Goal: Communication & Community: Answer question/provide support

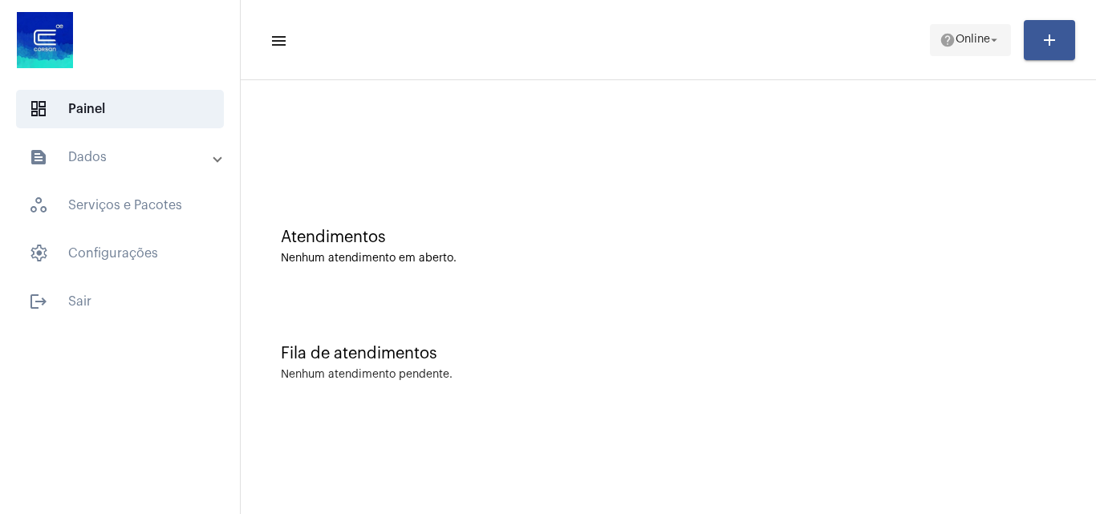
click at [967, 45] on span "Online" at bounding box center [972, 39] width 34 height 11
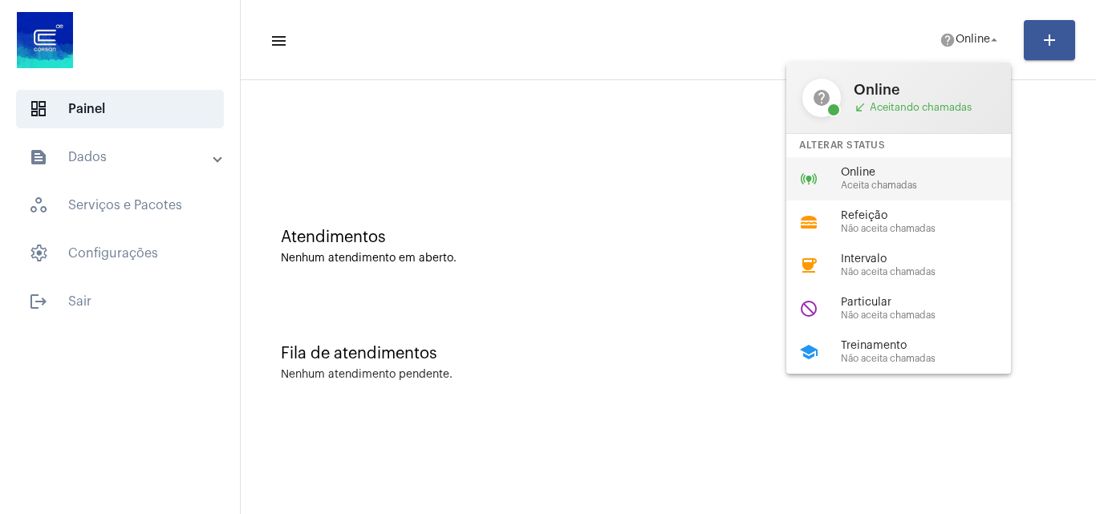
click at [853, 168] on span "Online" at bounding box center [932, 173] width 183 height 12
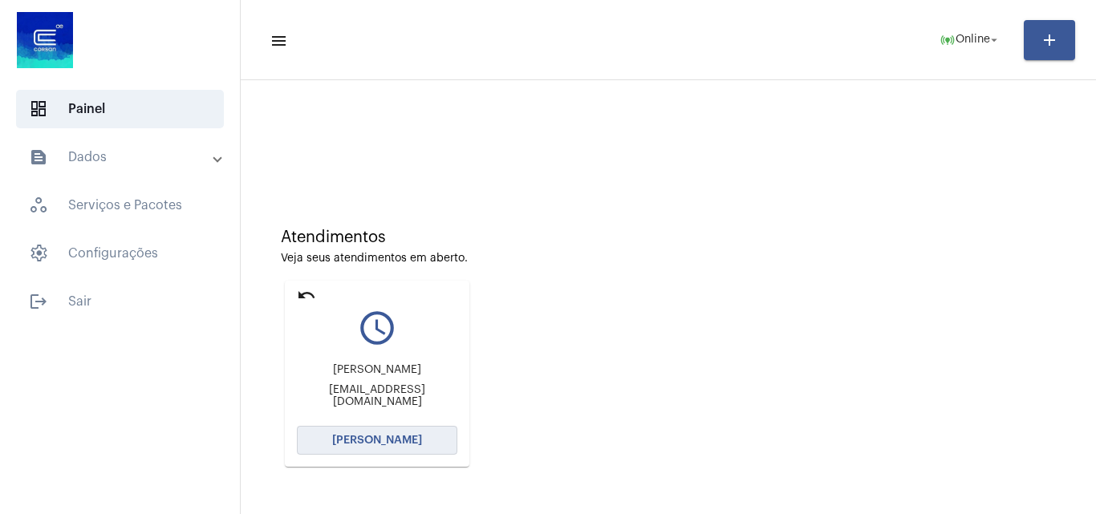
click at [415, 445] on span "[PERSON_NAME]" at bounding box center [377, 440] width 90 height 11
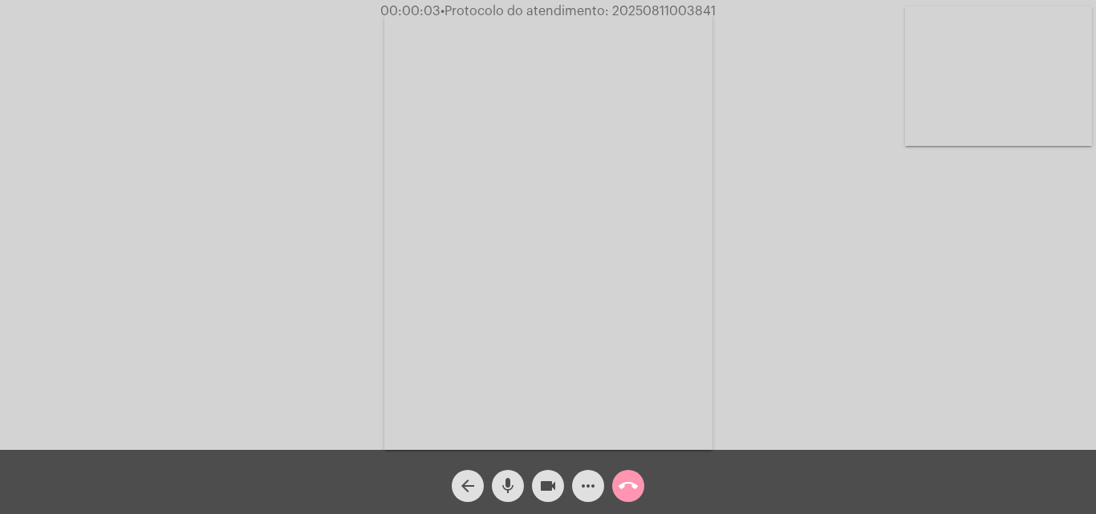
click at [670, 11] on span "• Protocolo do atendimento: 20250811003841" at bounding box center [577, 11] width 275 height 13
copy span "20250811003841"
click at [781, 316] on div "Acessando Câmera e Microfone..." at bounding box center [548, 229] width 1092 height 450
click at [510, 490] on mat-icon "mic" at bounding box center [507, 485] width 19 height 19
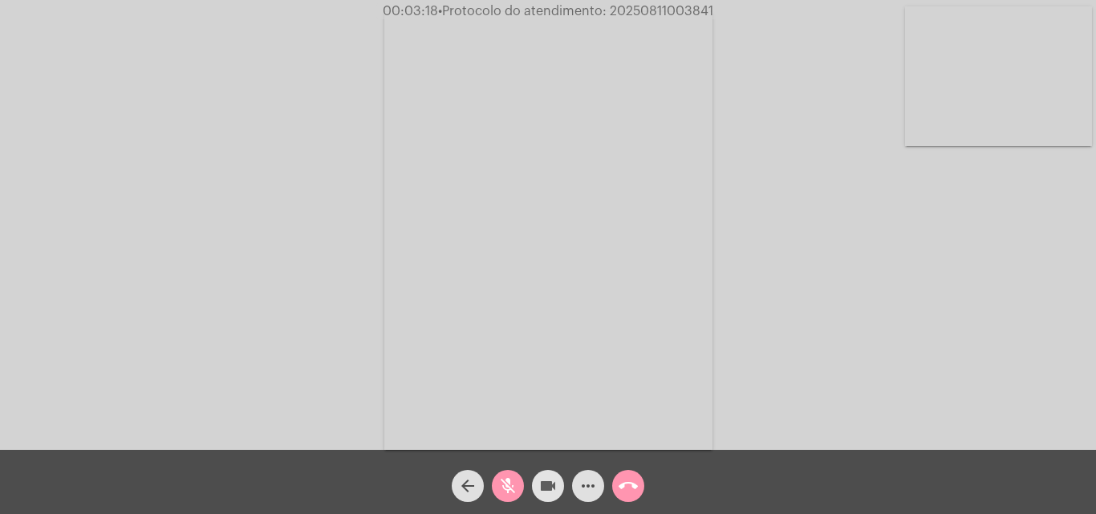
click at [539, 488] on mat-icon "videocam" at bounding box center [547, 485] width 19 height 19
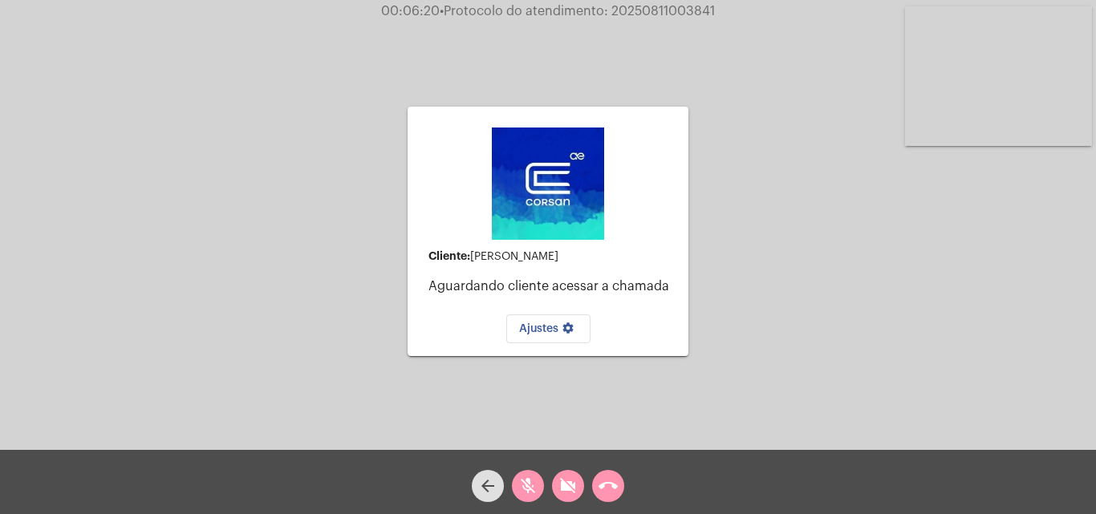
click at [525, 488] on mat-icon "mic_off" at bounding box center [527, 485] width 19 height 19
click at [564, 490] on mat-icon "videocam_off" at bounding box center [567, 485] width 19 height 19
click at [970, 79] on video at bounding box center [998, 76] width 187 height 140
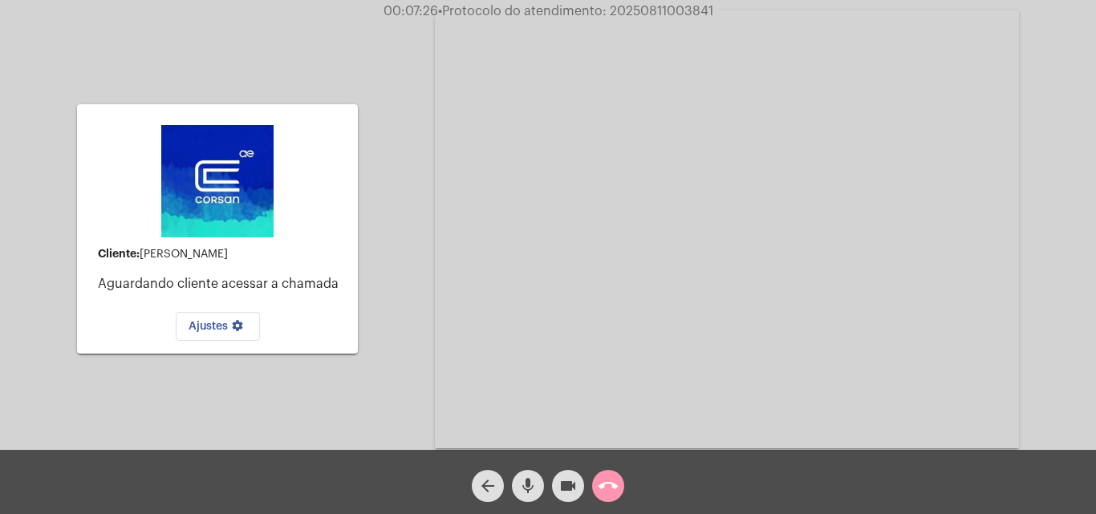
click at [609, 483] on mat-icon "call_end" at bounding box center [607, 485] width 19 height 19
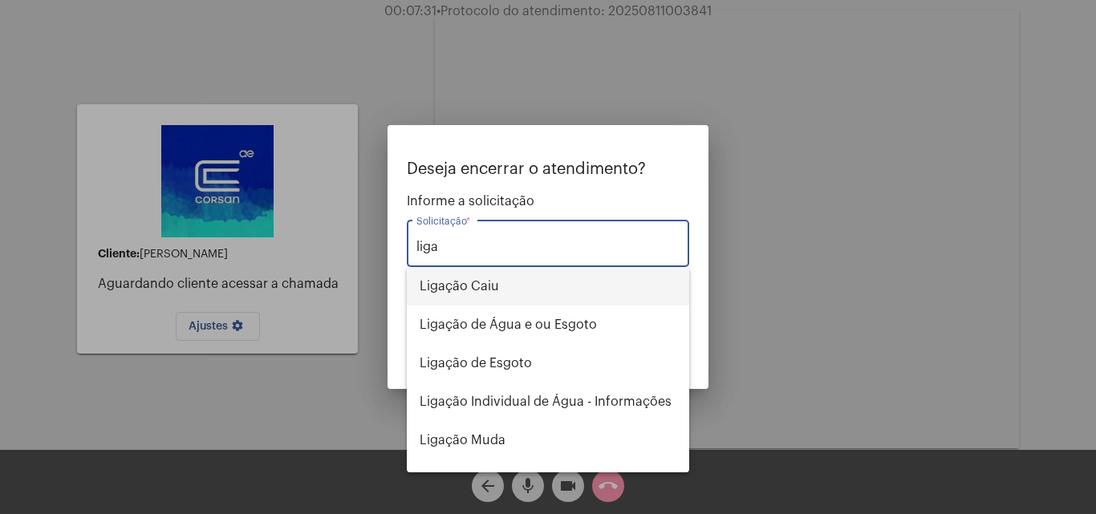
click at [503, 285] on span "Ligação Caiu" at bounding box center [547, 286] width 257 height 38
type input "Ligação Caiu"
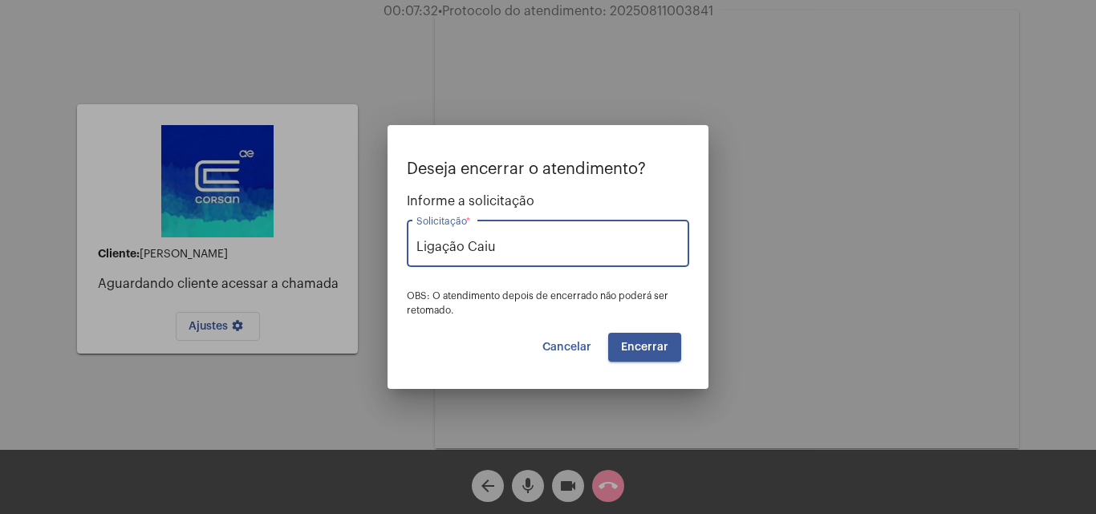
click at [637, 338] on button "Encerrar" at bounding box center [644, 347] width 73 height 29
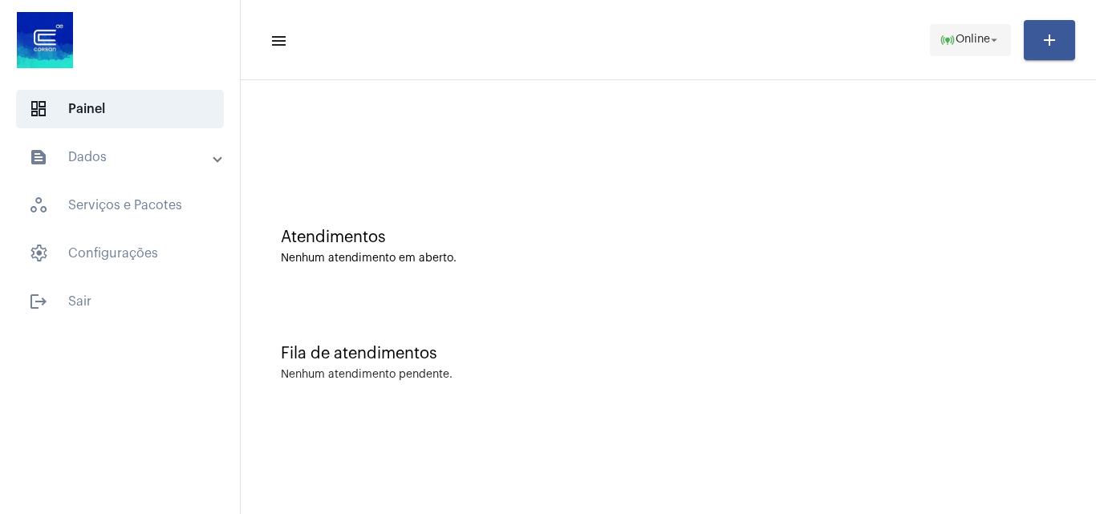
click at [965, 36] on span "Online" at bounding box center [972, 39] width 34 height 11
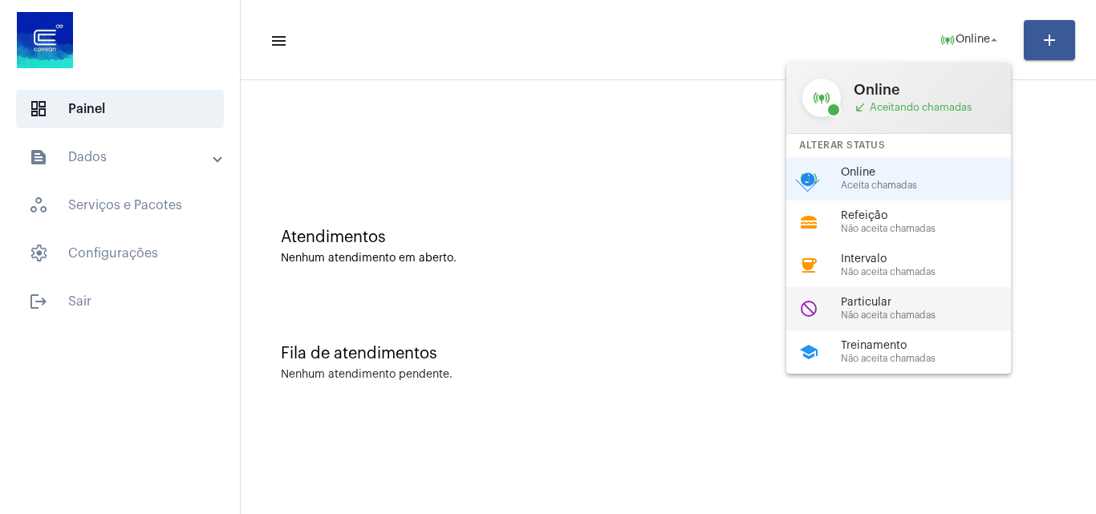
click at [909, 299] on span "Particular" at bounding box center [932, 303] width 183 height 12
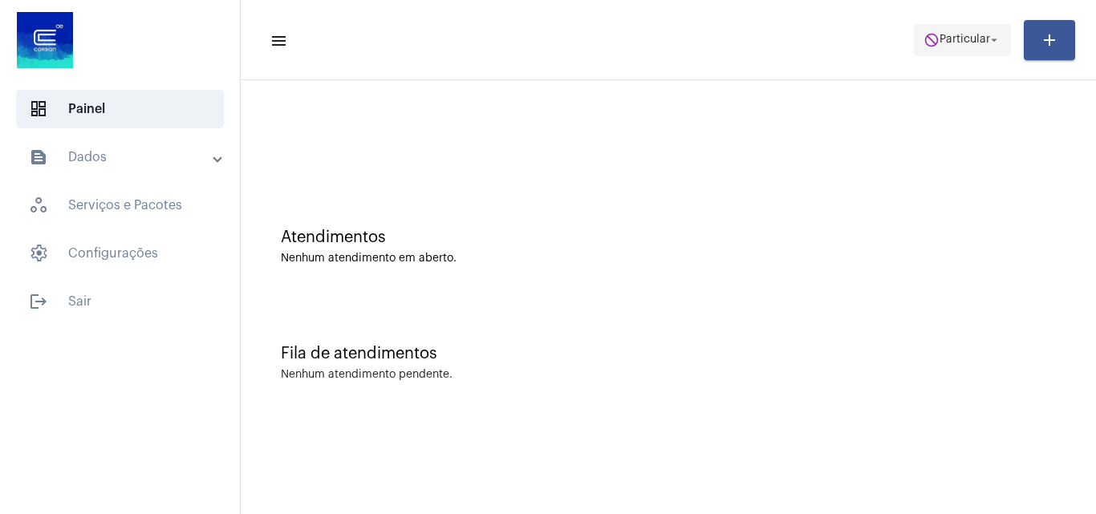
click at [980, 48] on span "do_not_disturb Particular arrow_drop_down" at bounding box center [962, 39] width 78 height 29
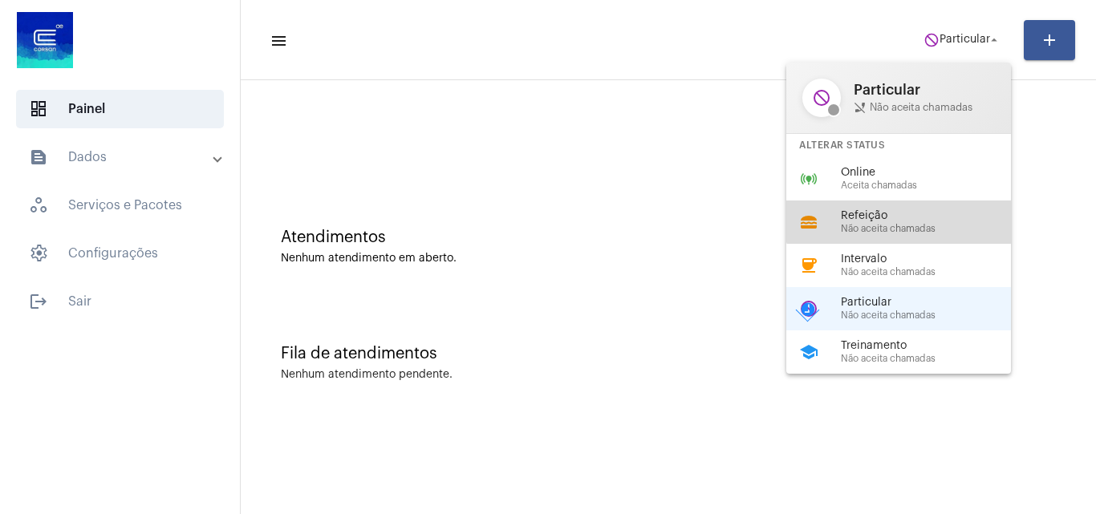
click at [910, 201] on div "lunch_dining Refeição Não aceita chamadas" at bounding box center [911, 222] width 250 height 43
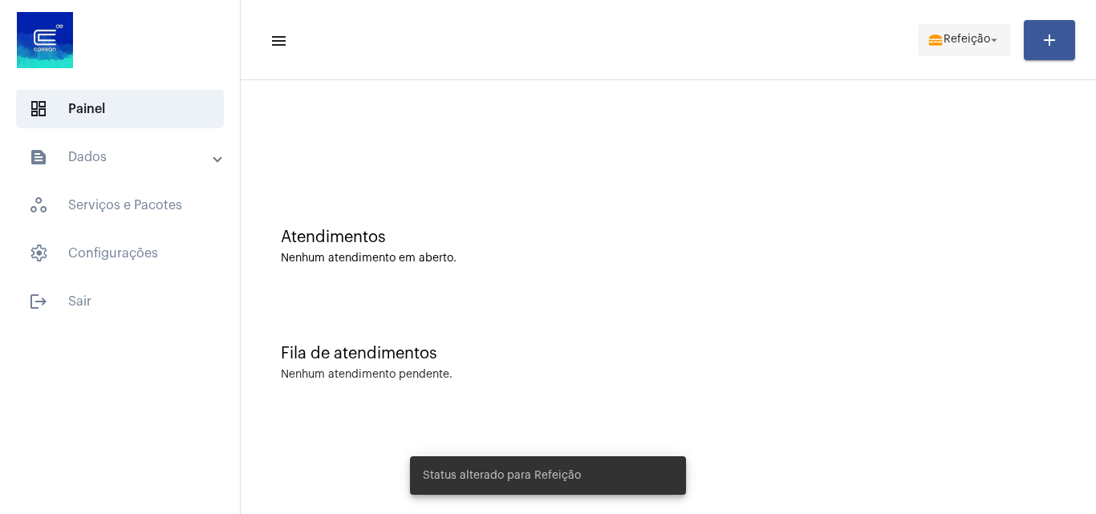
click at [950, 38] on span "Refeição" at bounding box center [966, 39] width 47 height 11
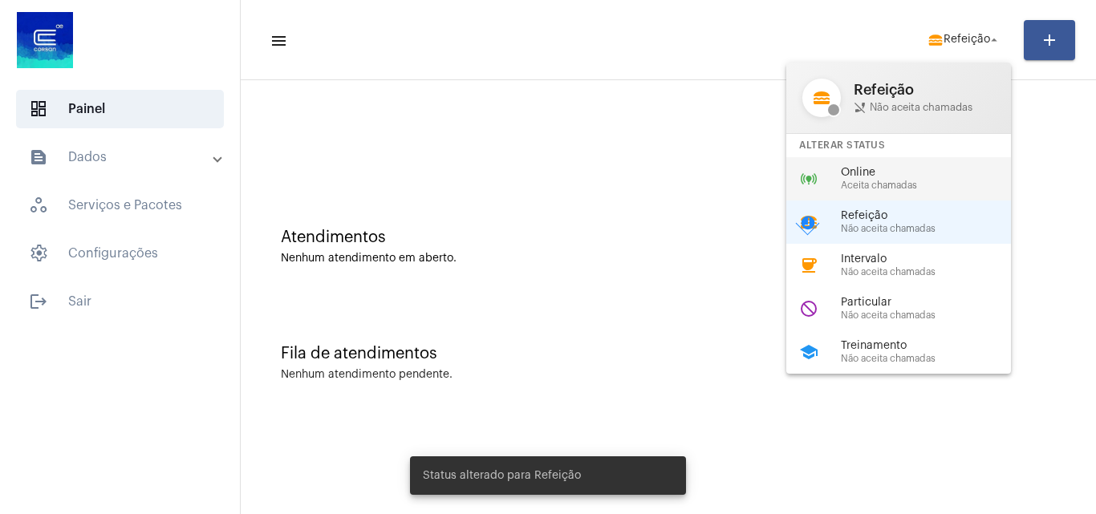
click at [923, 164] on div "online_prediction Online Aceita chamadas" at bounding box center [911, 178] width 250 height 43
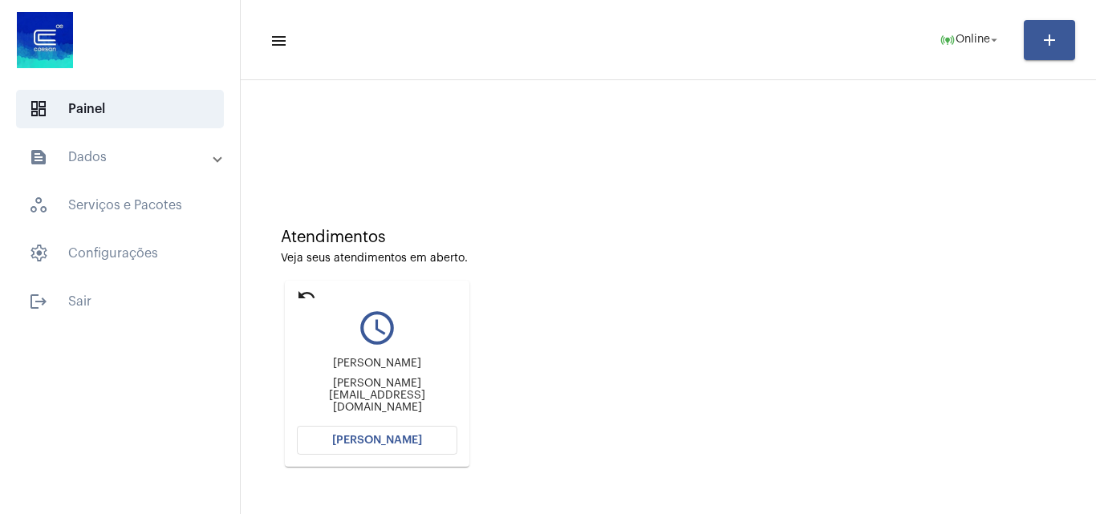
click at [644, 334] on div "Atendimentos Veja seus atendimentos em aberto. undo query_builder Alexandre Bec…" at bounding box center [668, 341] width 839 height 322
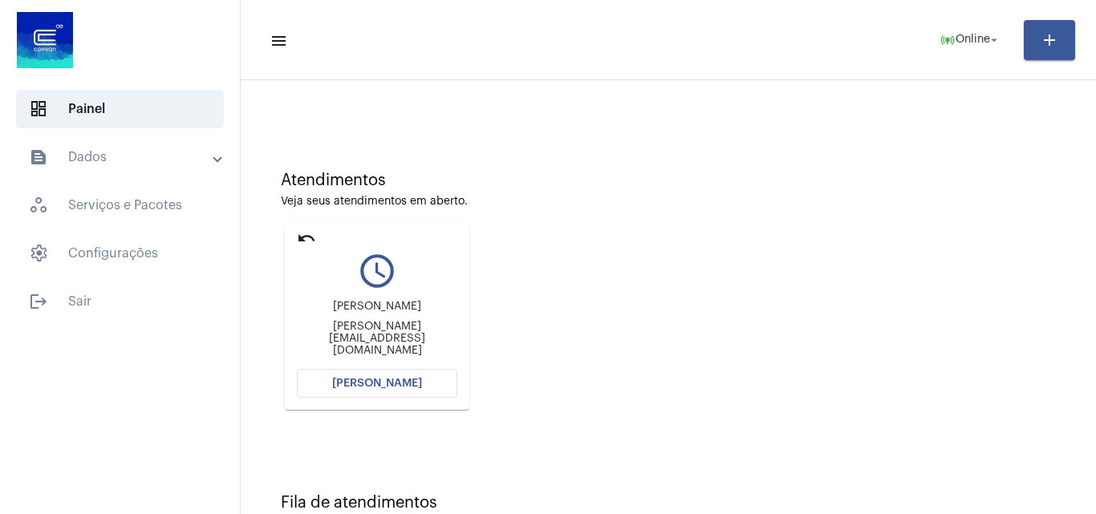
scroll to position [113, 0]
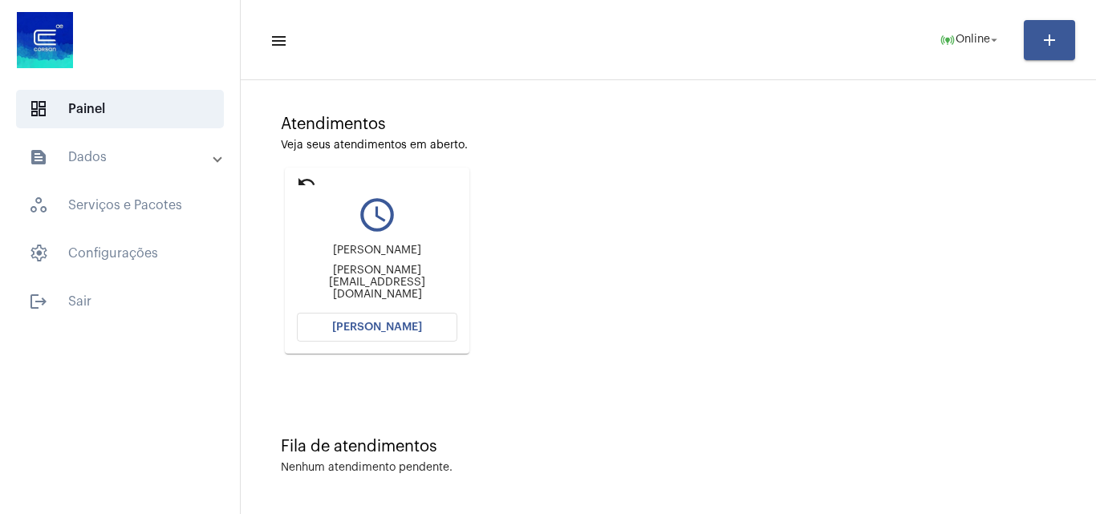
click at [719, 221] on div "Atendimentos Veja seus atendimentos em aberto. undo query_builder Alexandre Bec…" at bounding box center [668, 228] width 839 height 322
click at [176, 243] on span "settings Configurações" at bounding box center [120, 253] width 208 height 38
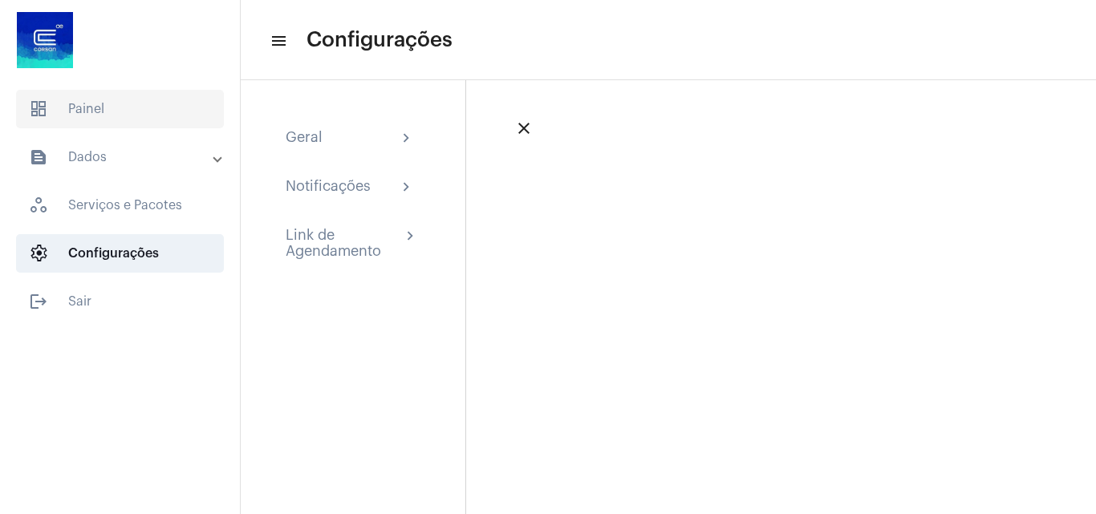
click at [114, 113] on span "dashboard Painel" at bounding box center [120, 109] width 208 height 38
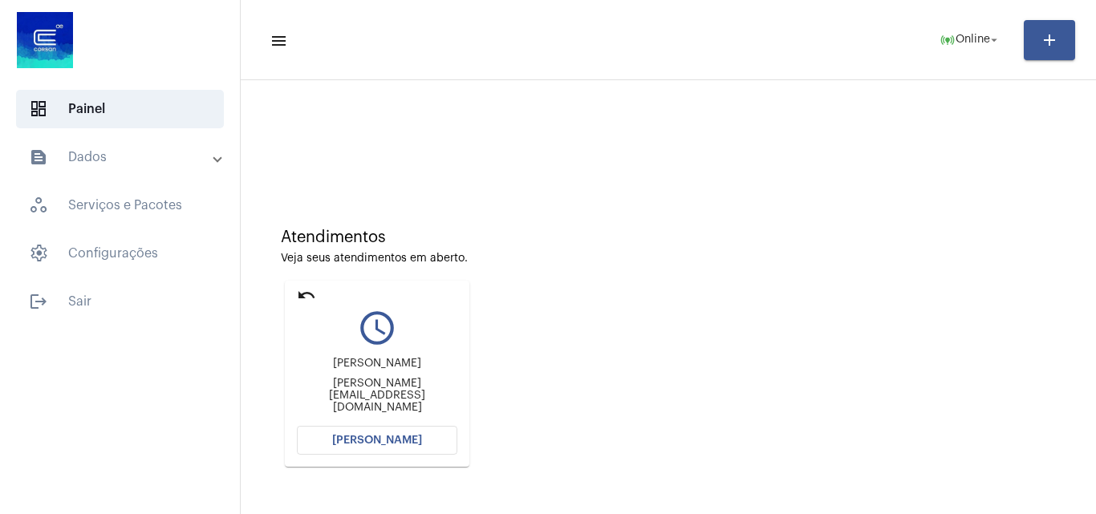
click at [778, 132] on div at bounding box center [668, 134] width 839 height 92
click at [389, 442] on span "[PERSON_NAME]" at bounding box center [377, 440] width 90 height 11
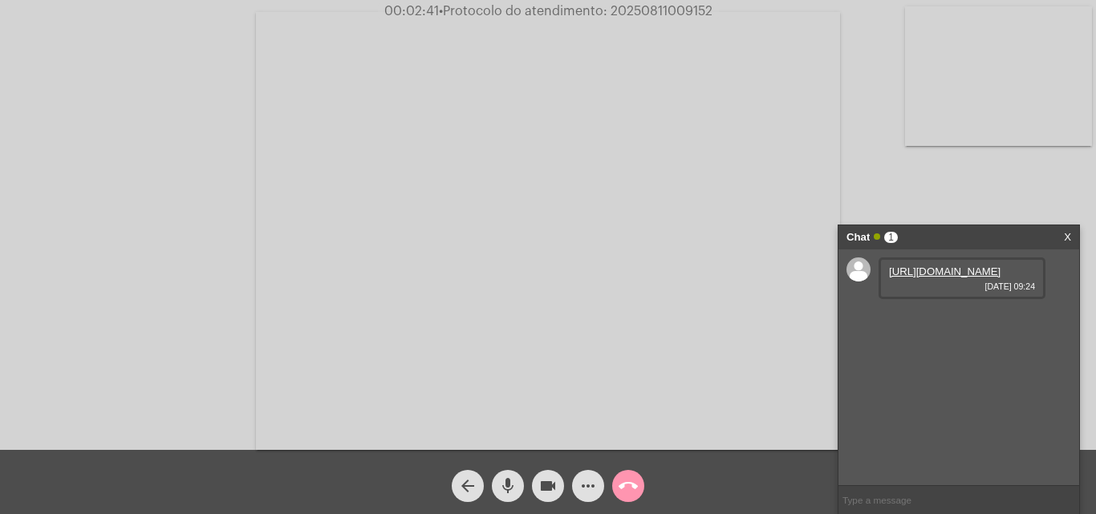
click at [907, 275] on link "https://neft-transfer-bucket.s3.amazonaws.com/temp-0016c295-d55b-aec7-f664-e2ab…" at bounding box center [944, 271] width 111 height 12
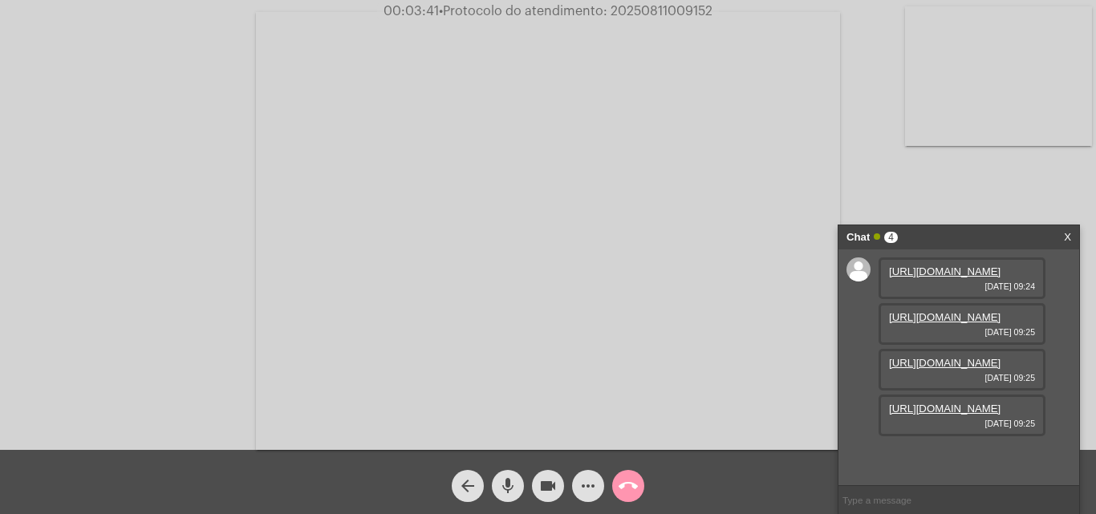
click at [954, 323] on link "https://neft-transfer-bucket.s3.amazonaws.com/temp-212981e0-9bf1-ec6d-3412-9ad9…" at bounding box center [944, 317] width 111 height 12
click at [950, 357] on link "https://neft-transfer-bucket.s3.amazonaws.com/temp-b52711bd-8b78-99b3-5e22-91fc…" at bounding box center [944, 363] width 111 height 12
click at [958, 415] on link "https://neft-transfer-bucket.s3.amazonaws.com/temp-637d4f42-353b-faa4-6bb1-c888…" at bounding box center [944, 409] width 111 height 12
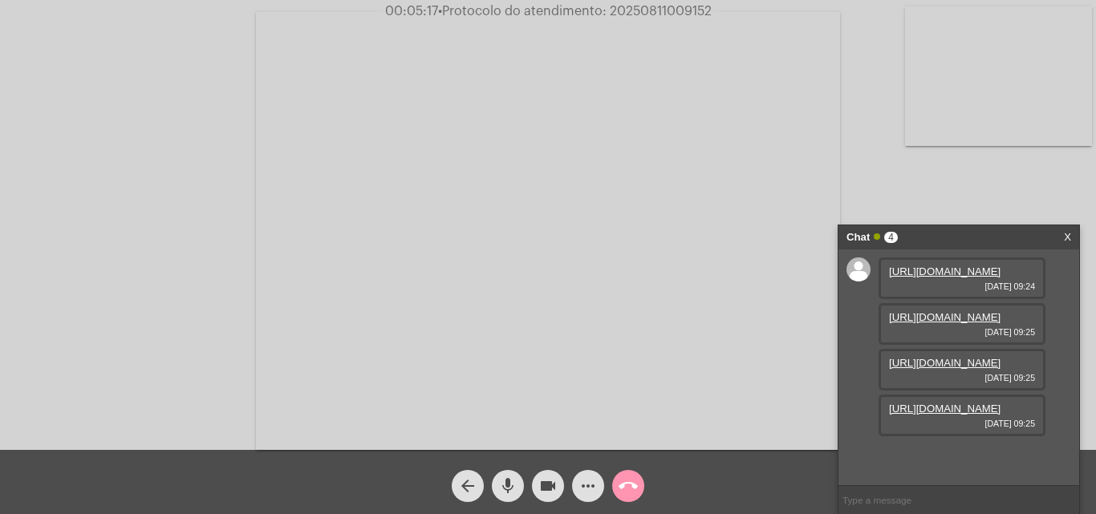
click at [588, 486] on mat-icon "more_horiz" at bounding box center [587, 485] width 19 height 19
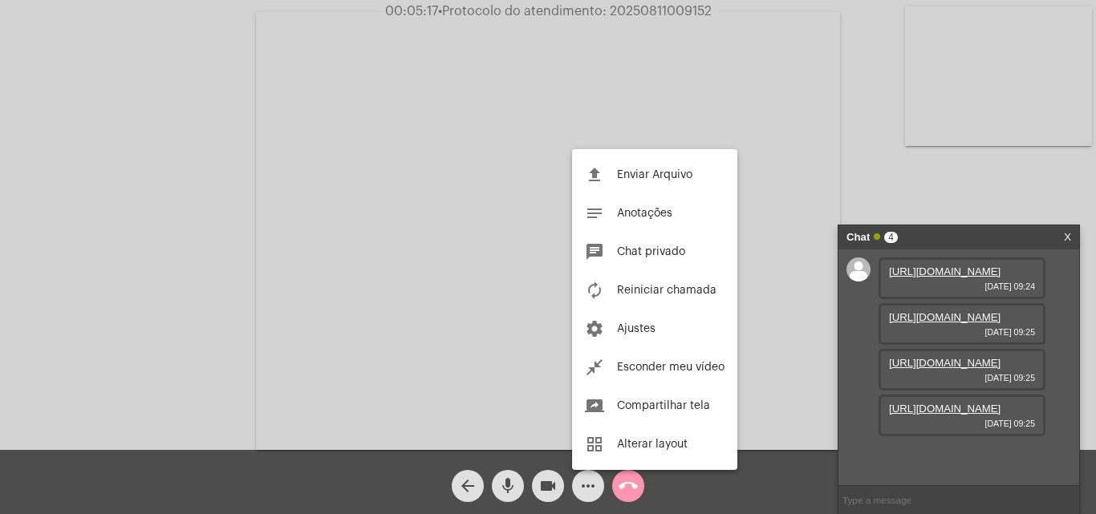
click at [685, 177] on div "file_upload Enviar Arquivo notes Anotações chat Chat privado autorenew Reinicia…" at bounding box center [654, 309] width 165 height 321
click at [648, 171] on span "Enviar Arquivo" at bounding box center [654, 174] width 75 height 11
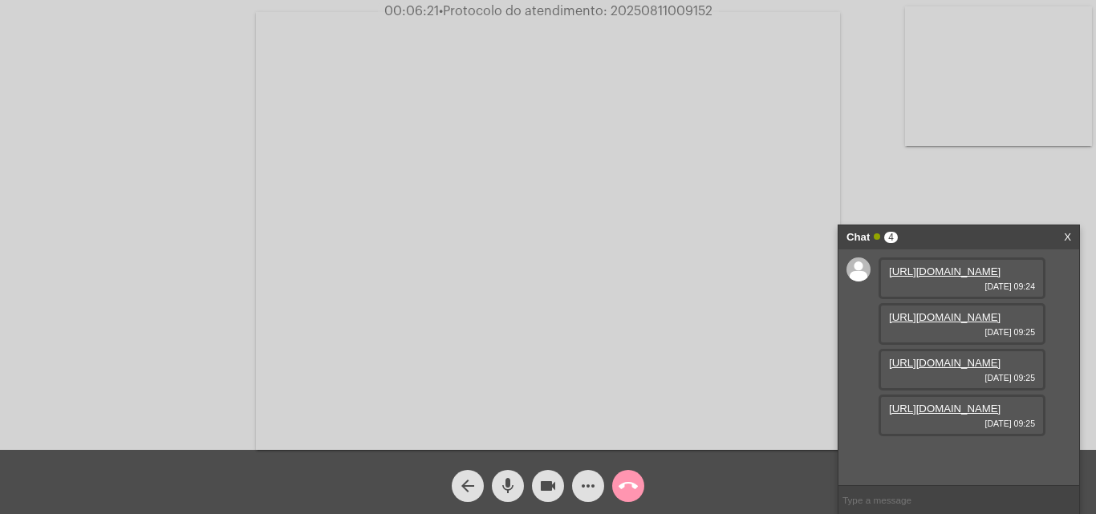
click at [423, 217] on video at bounding box center [548, 231] width 584 height 438
click at [756, 184] on video at bounding box center [548, 231] width 584 height 438
click at [756, 184] on div "Acessando Câmera e Microfone..." at bounding box center [548, 229] width 1092 height 450
click at [905, 146] on video at bounding box center [998, 76] width 187 height 140
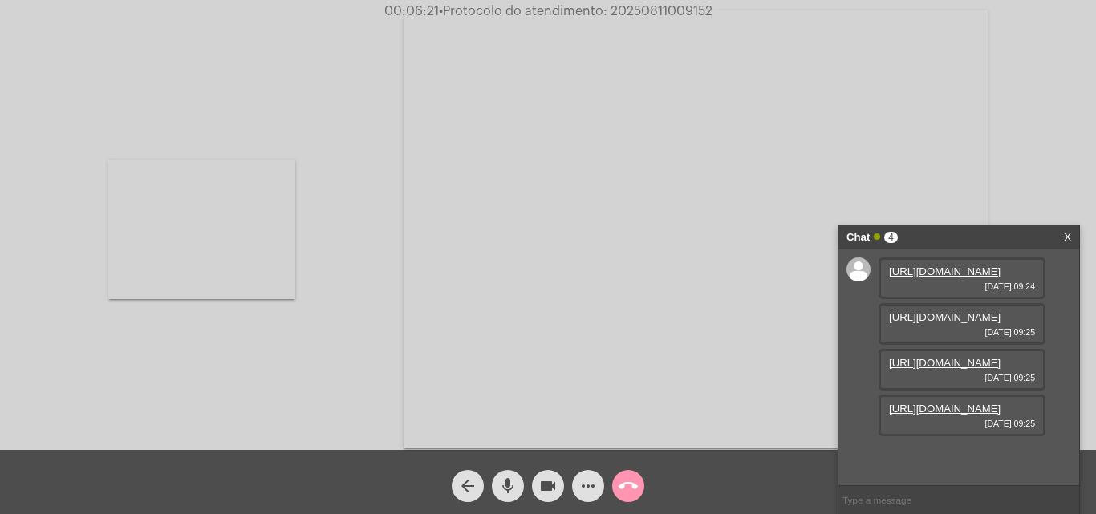
click at [295, 221] on video at bounding box center [201, 230] width 187 height 140
click at [594, 489] on mat-icon "more_horiz" at bounding box center [587, 485] width 19 height 19
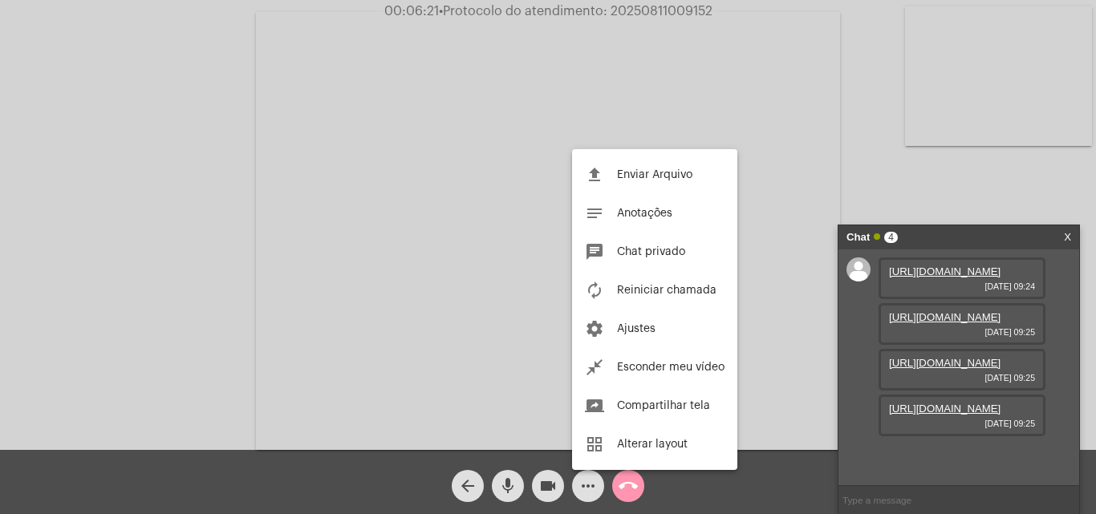
click at [666, 172] on span "Enviar Arquivo" at bounding box center [654, 174] width 75 height 11
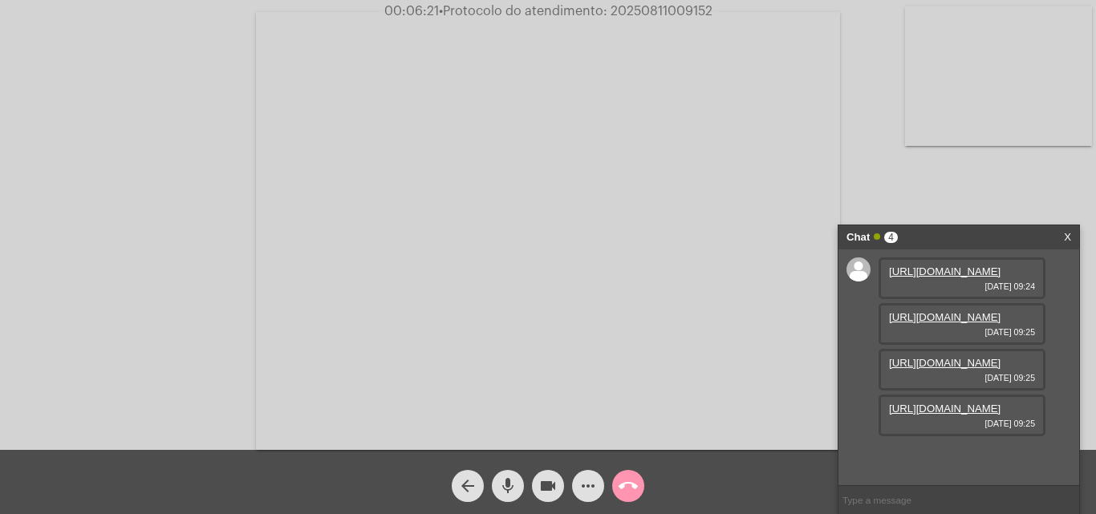
click at [594, 500] on span "more_horiz" at bounding box center [587, 486] width 19 height 32
click at [594, 488] on mat-icon "more_horiz" at bounding box center [587, 485] width 19 height 19
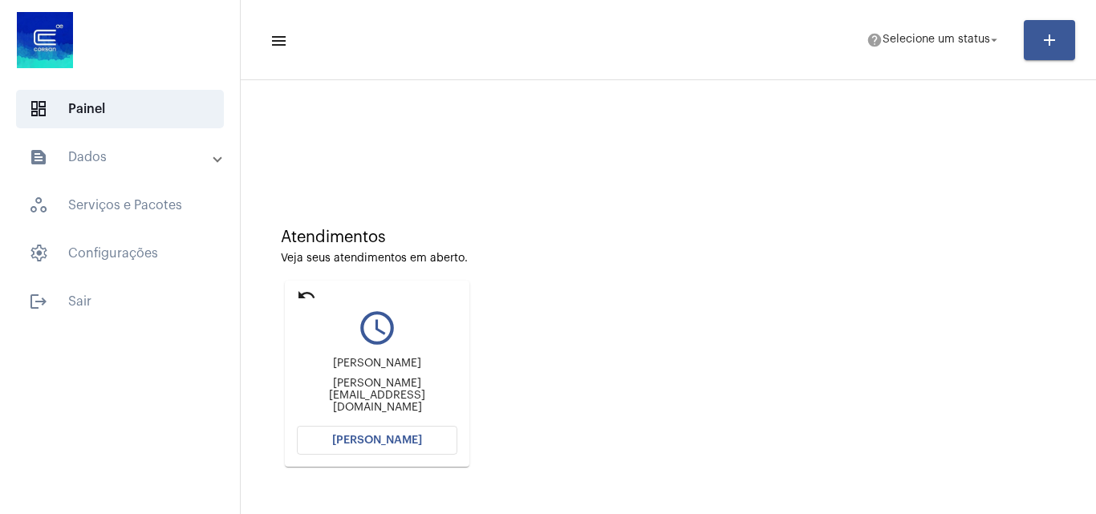
click at [427, 436] on button "[PERSON_NAME]" at bounding box center [377, 440] width 160 height 29
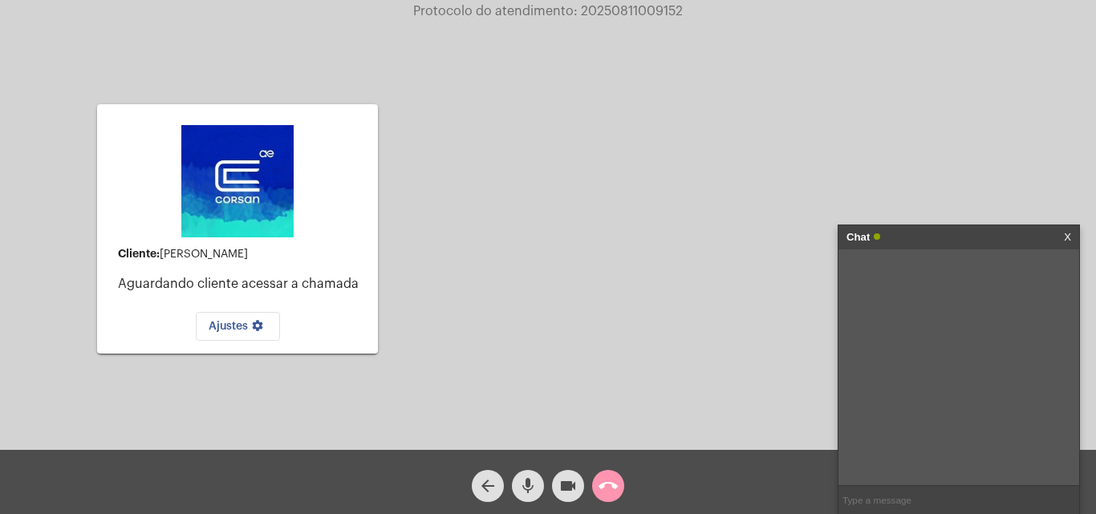
click at [1066, 235] on link "X" at bounding box center [1067, 237] width 7 height 24
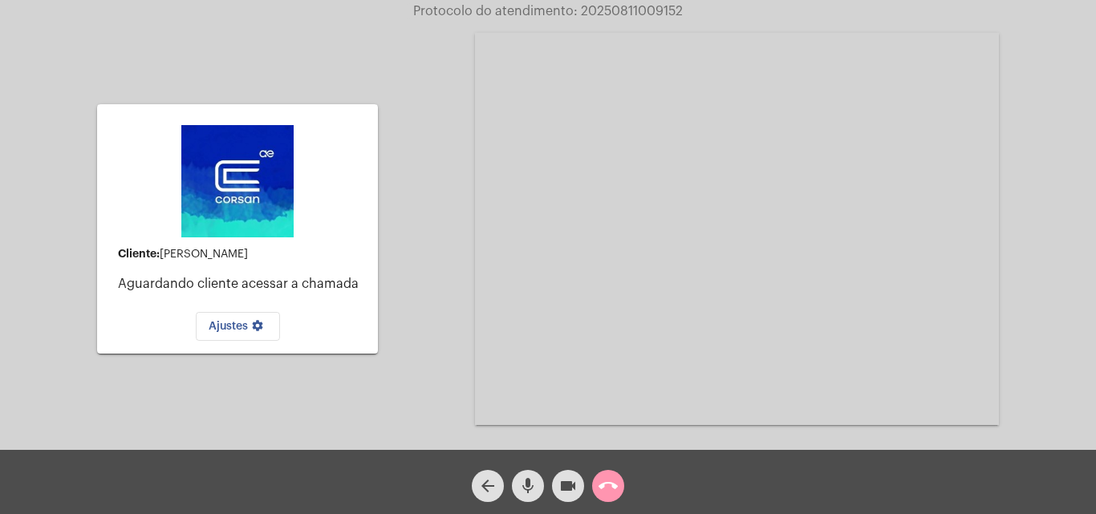
click at [824, 218] on video at bounding box center [737, 229] width 524 height 392
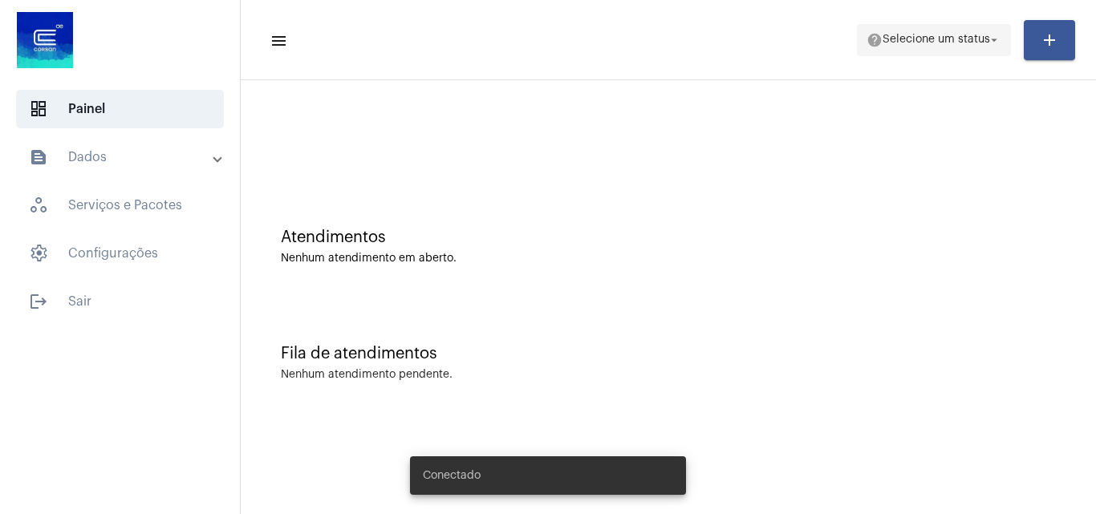
click at [951, 37] on span "Selecione um status" at bounding box center [935, 39] width 107 height 11
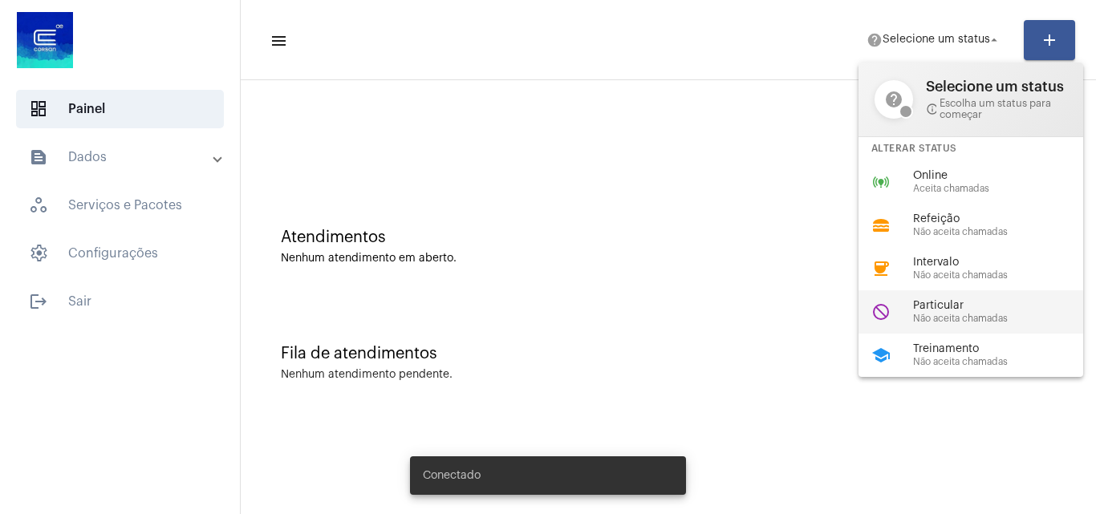
click at [947, 300] on span "Particular" at bounding box center [1004, 306] width 183 height 12
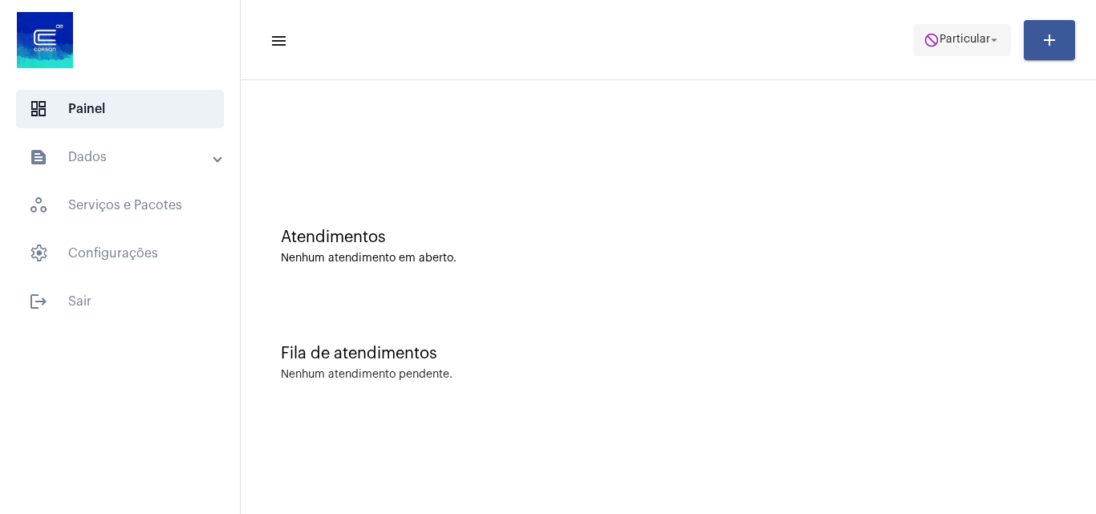
click at [960, 43] on span "Particular" at bounding box center [964, 39] width 51 height 11
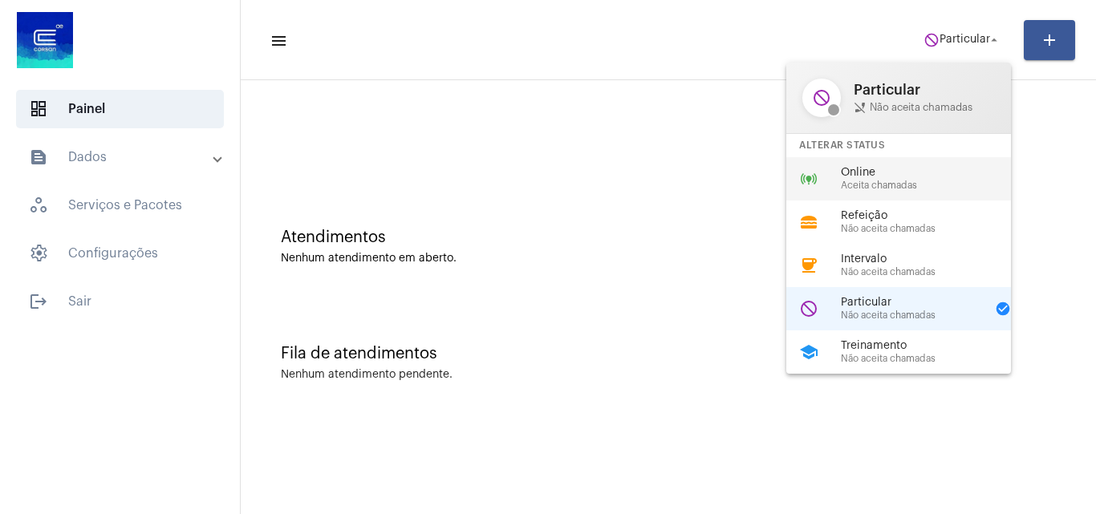
click at [891, 180] on span "Aceita chamadas" at bounding box center [932, 185] width 183 height 10
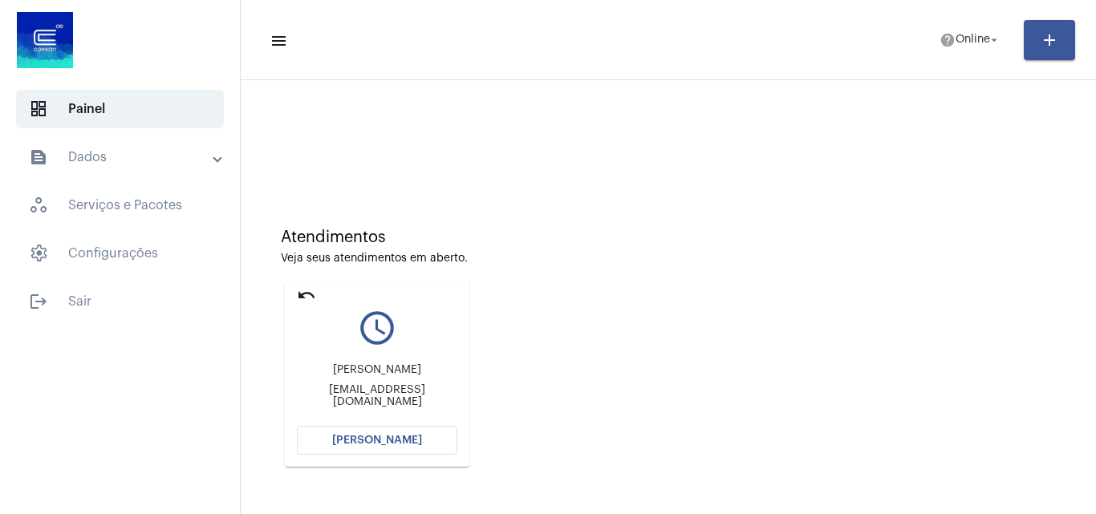
click at [303, 296] on mat-icon "undo" at bounding box center [306, 295] width 19 height 19
click at [418, 441] on button "[PERSON_NAME]" at bounding box center [377, 440] width 160 height 29
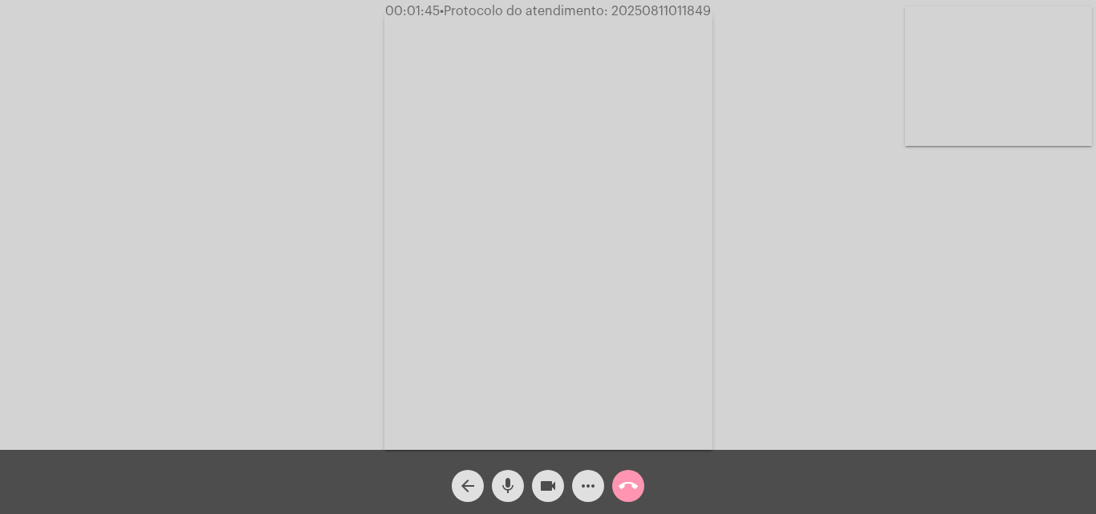
click at [628, 489] on mat-icon "call_end" at bounding box center [627, 485] width 19 height 19
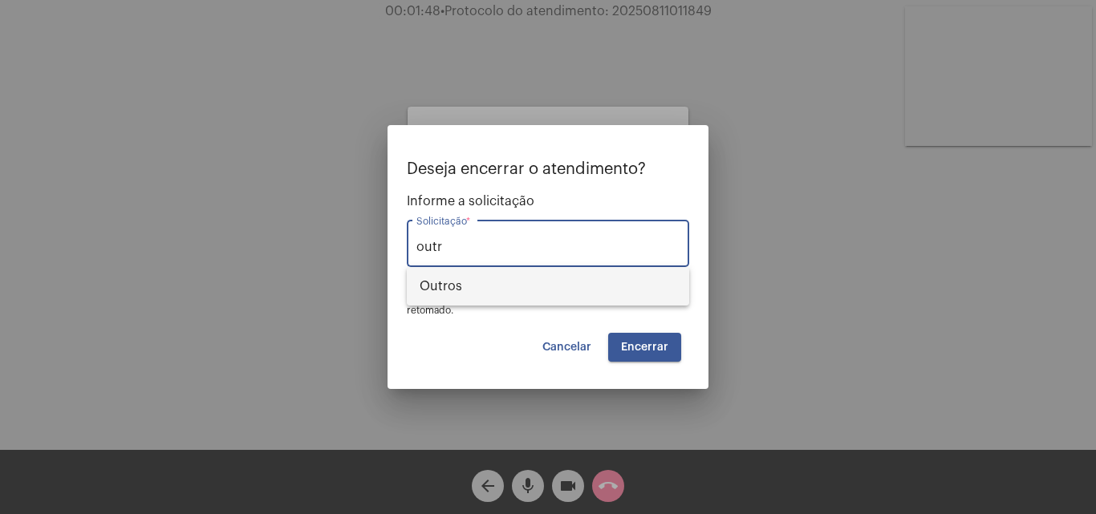
click at [614, 281] on span "Outros" at bounding box center [547, 286] width 257 height 38
type input "Outros"
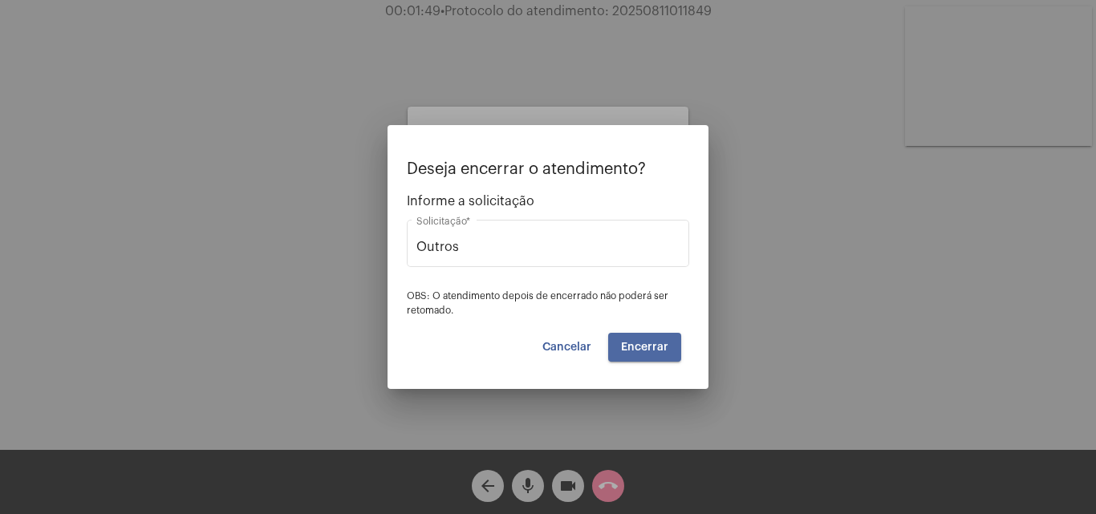
click at [650, 348] on span "Encerrar" at bounding box center [644, 347] width 47 height 11
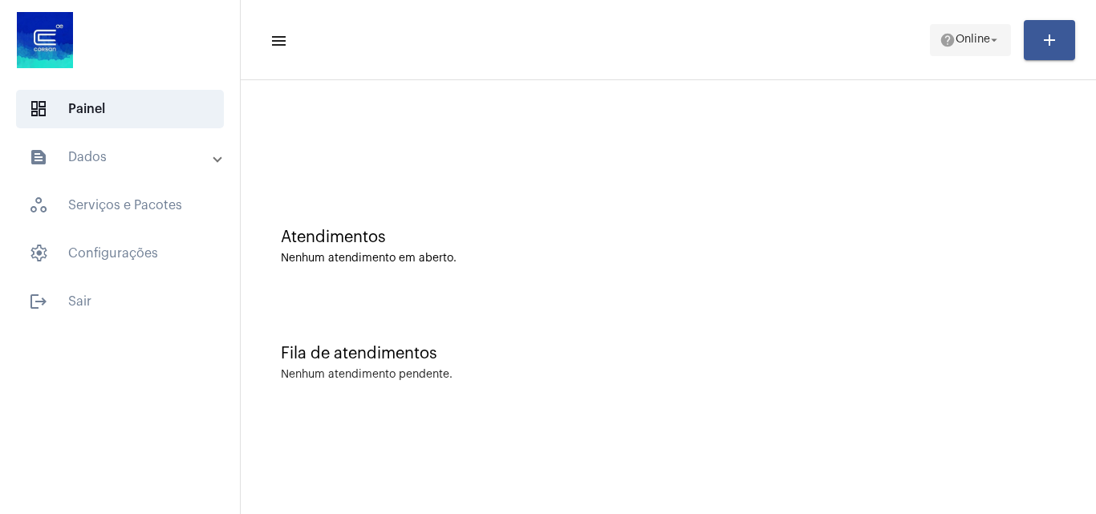
click at [992, 43] on mat-icon "arrow_drop_down" at bounding box center [994, 40] width 14 height 14
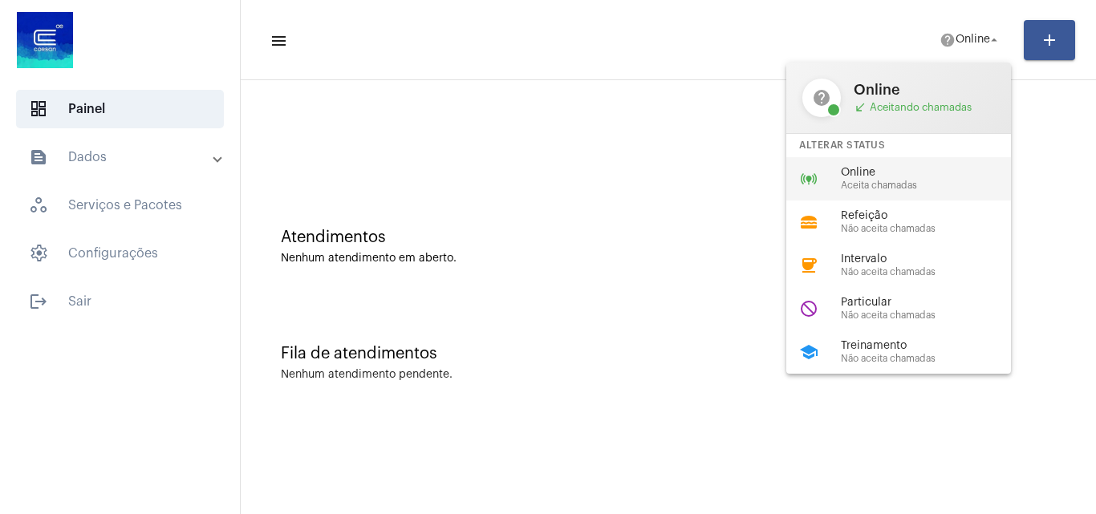
click at [873, 180] on span "Aceita chamadas" at bounding box center [932, 185] width 183 height 10
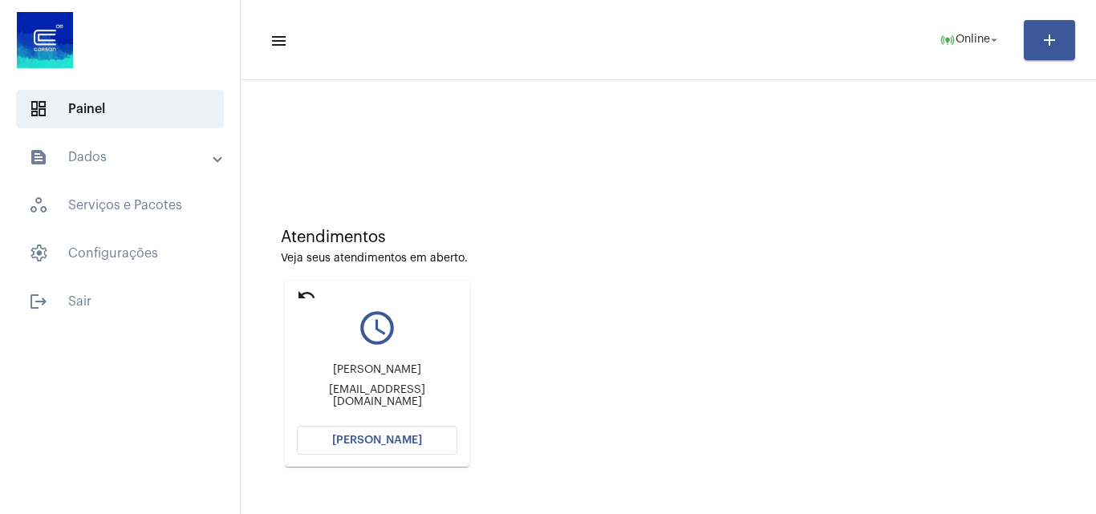
click at [309, 298] on mat-icon "undo" at bounding box center [306, 295] width 19 height 19
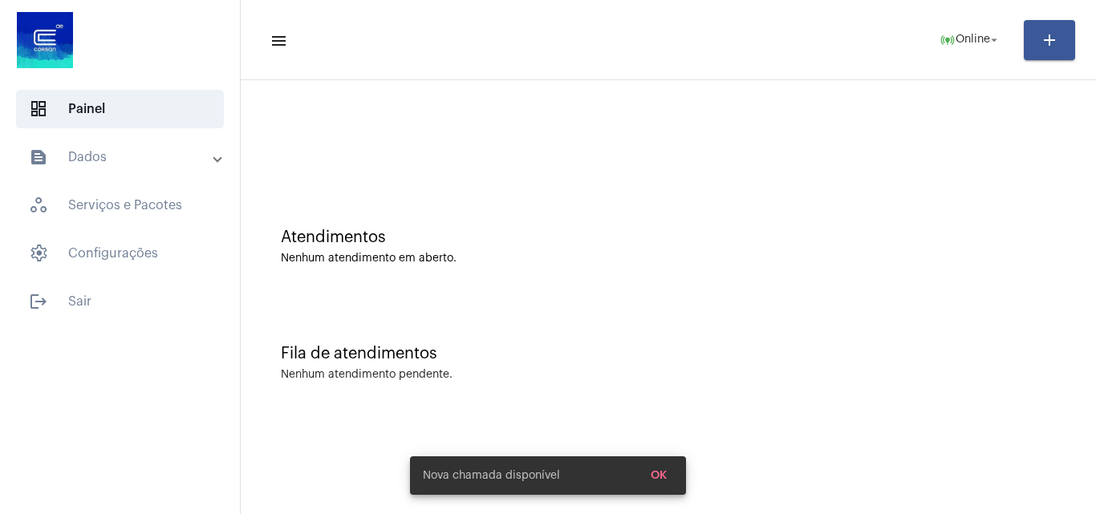
click at [675, 473] on div "Nova chamada disponível OK" at bounding box center [548, 475] width 314 height 77
click at [660, 479] on div "Nova chamada disponível OK" at bounding box center [548, 475] width 314 height 77
click at [667, 461] on div "Nova chamada disponível OK" at bounding box center [548, 475] width 314 height 77
click at [667, 473] on div "Nova chamada disponível OK" at bounding box center [548, 475] width 314 height 77
click at [665, 477] on div "Nova chamada disponível OK" at bounding box center [548, 475] width 314 height 77
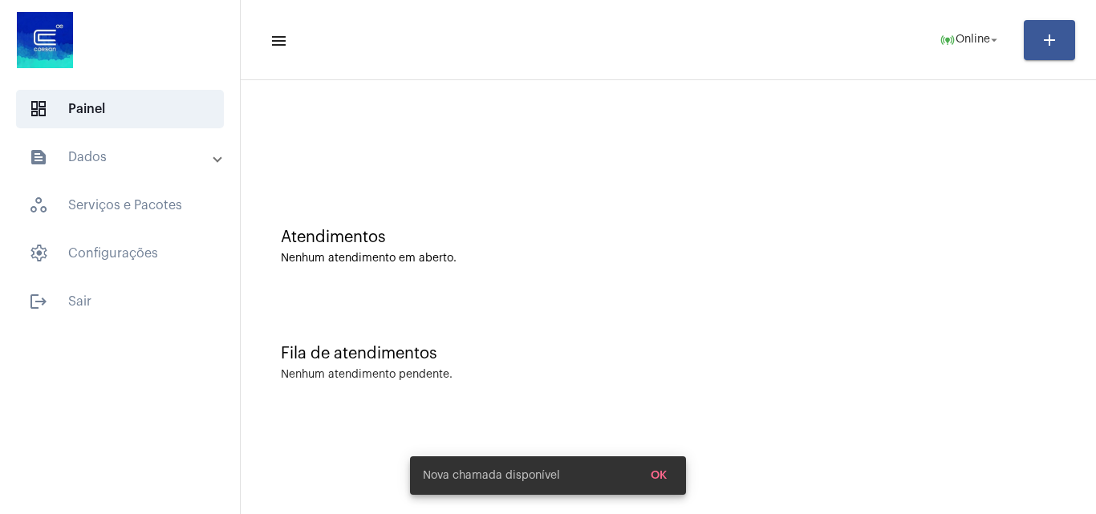
click at [665, 477] on div "Nova chamada disponível OK" at bounding box center [548, 475] width 314 height 77
click at [866, 67] on mat-toolbar "menu help Online arrow_drop_down add" at bounding box center [668, 40] width 855 height 80
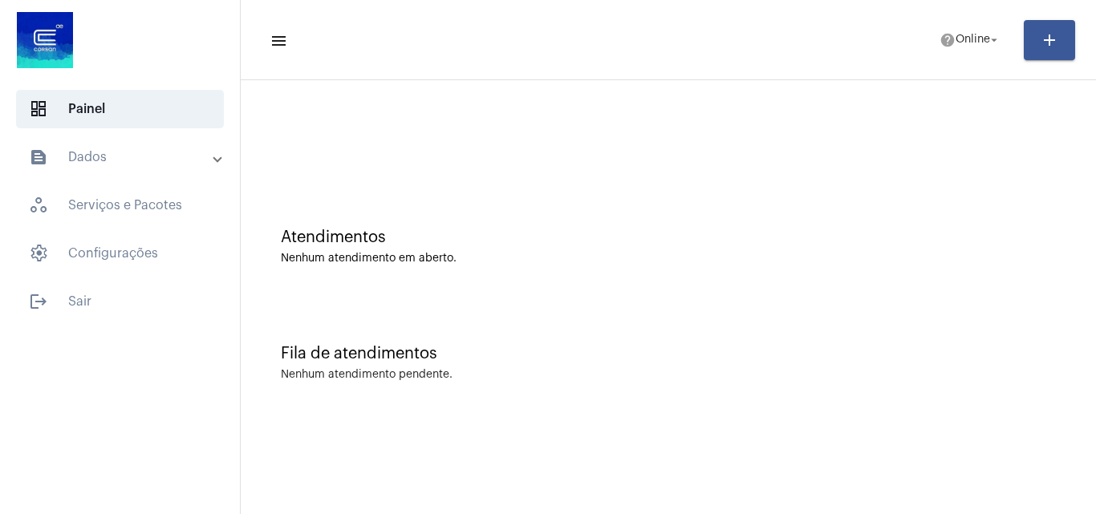
click at [695, 22] on mat-toolbar-row "menu help Online arrow_drop_down add" at bounding box center [668, 39] width 855 height 51
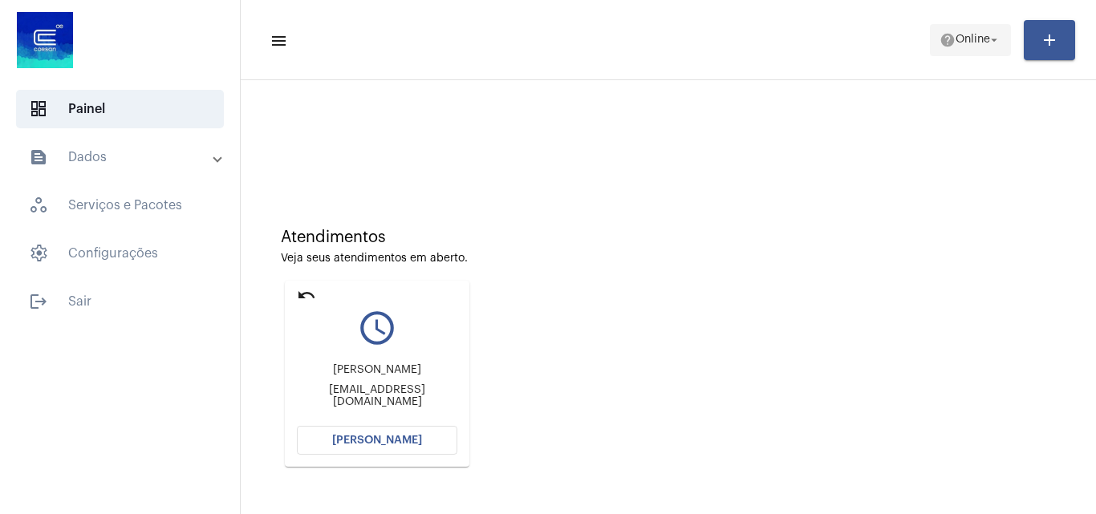
click at [963, 43] on span "Online" at bounding box center [972, 39] width 34 height 11
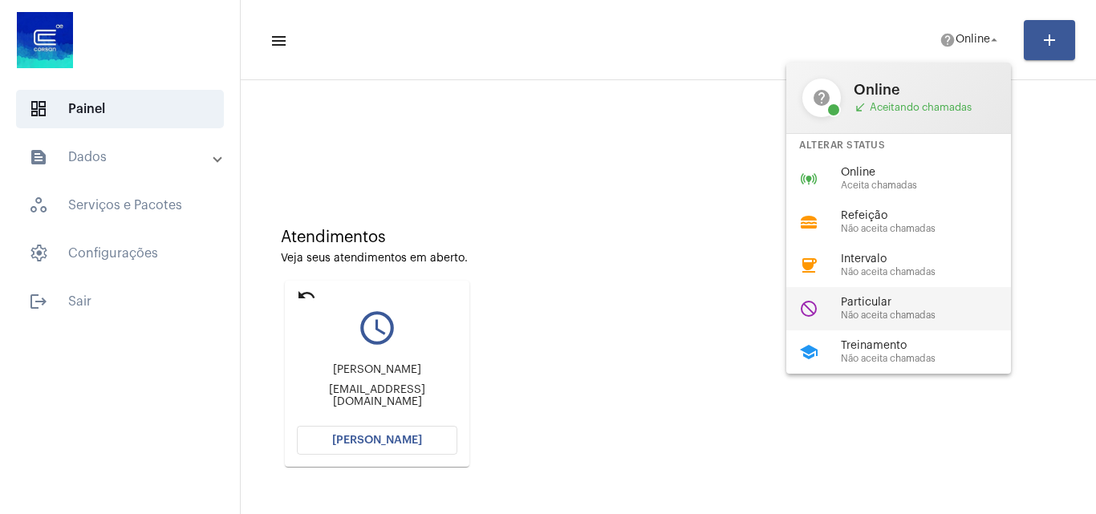
click at [881, 304] on span "Particular" at bounding box center [932, 303] width 183 height 12
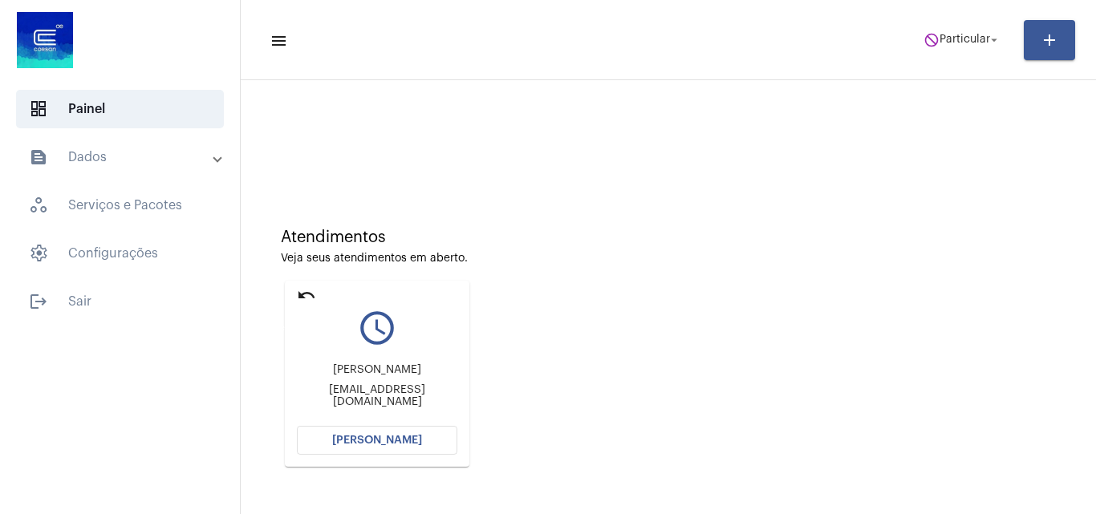
click at [306, 295] on mat-icon "undo" at bounding box center [306, 295] width 19 height 19
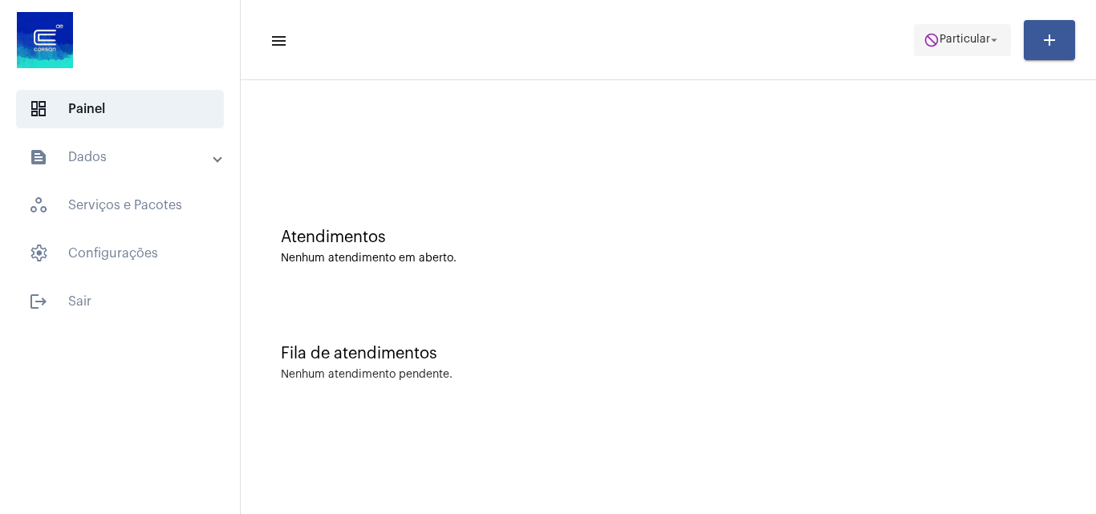
click at [945, 38] on span "Particular" at bounding box center [964, 39] width 51 height 11
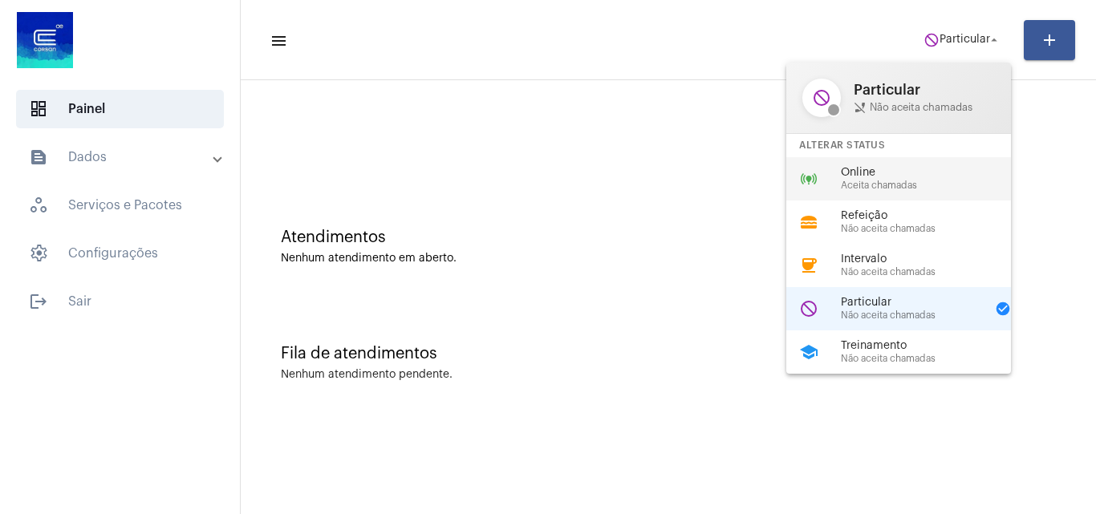
click at [908, 180] on span "Aceita chamadas" at bounding box center [932, 185] width 183 height 10
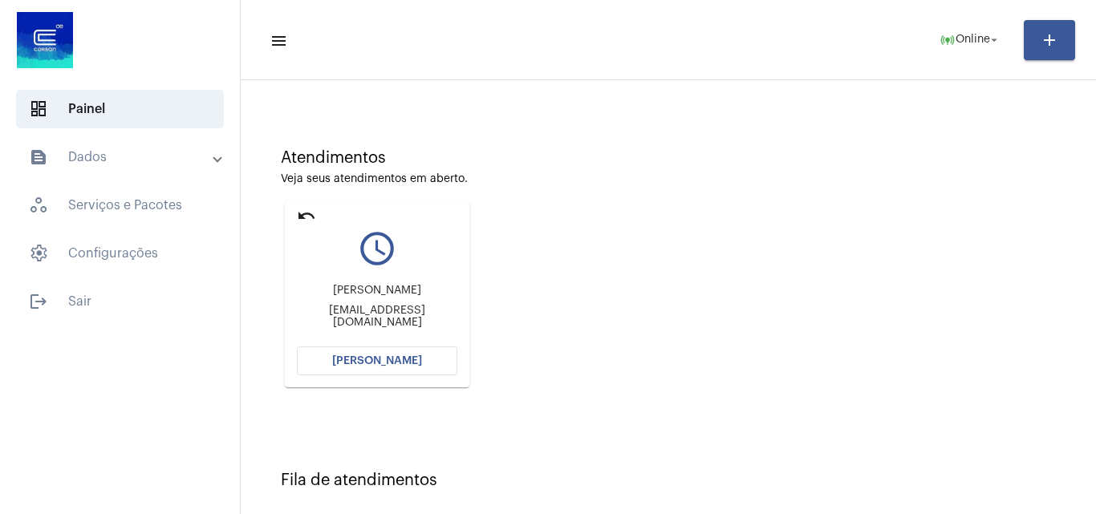
scroll to position [67, 0]
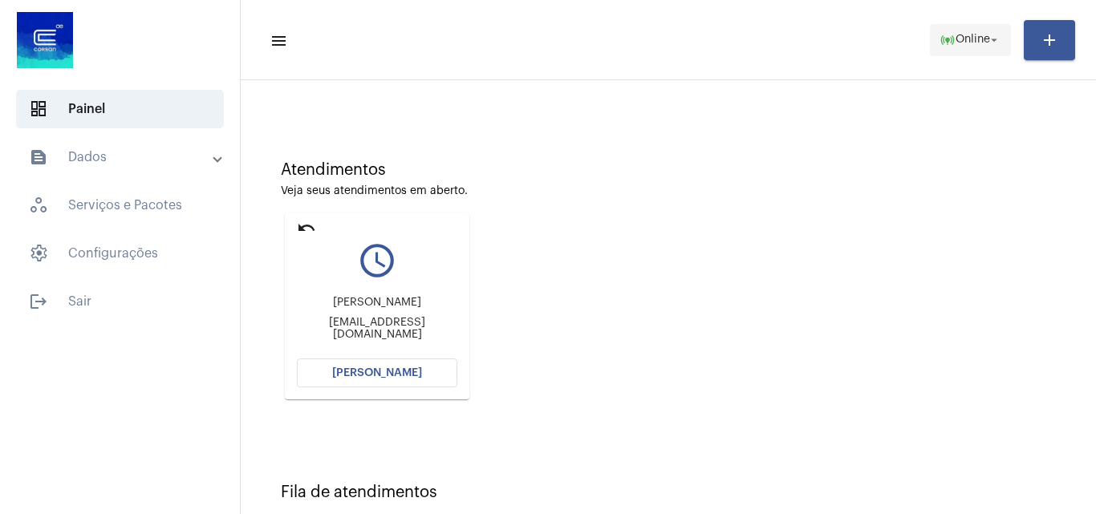
click at [985, 51] on span "online_prediction Online arrow_drop_down" at bounding box center [970, 39] width 62 height 29
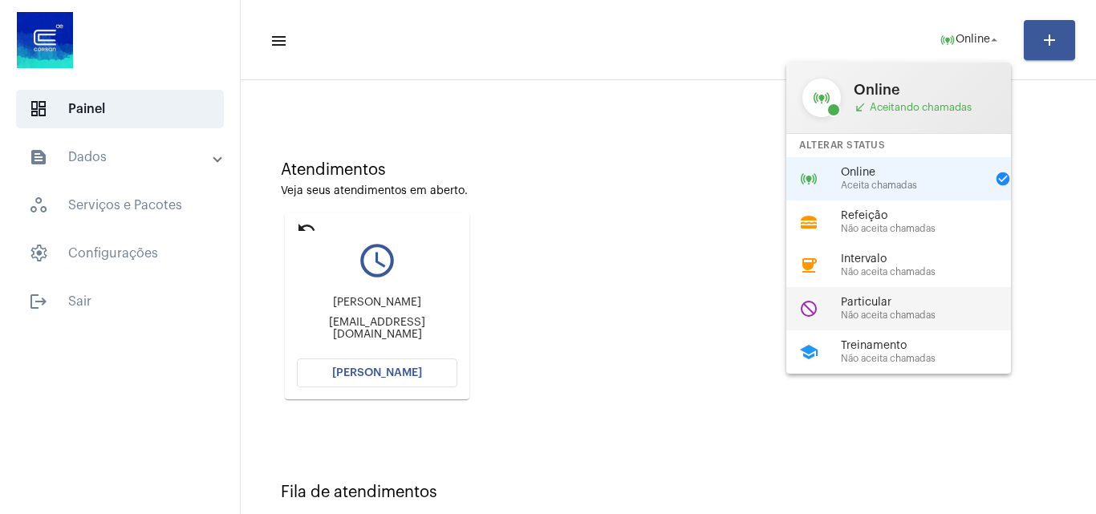
click at [885, 300] on span "Particular" at bounding box center [932, 303] width 183 height 12
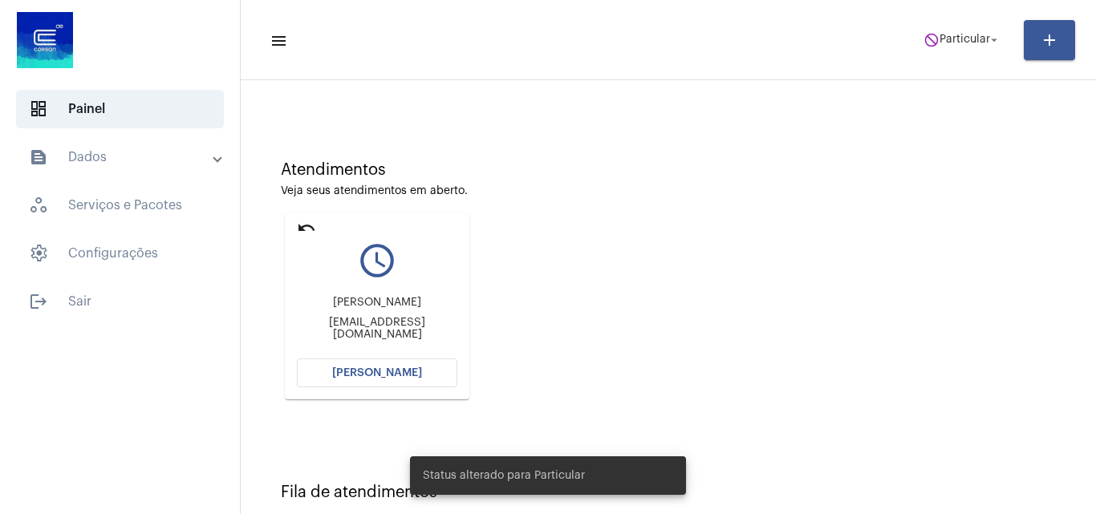
click at [303, 221] on mat-icon "undo" at bounding box center [306, 227] width 19 height 19
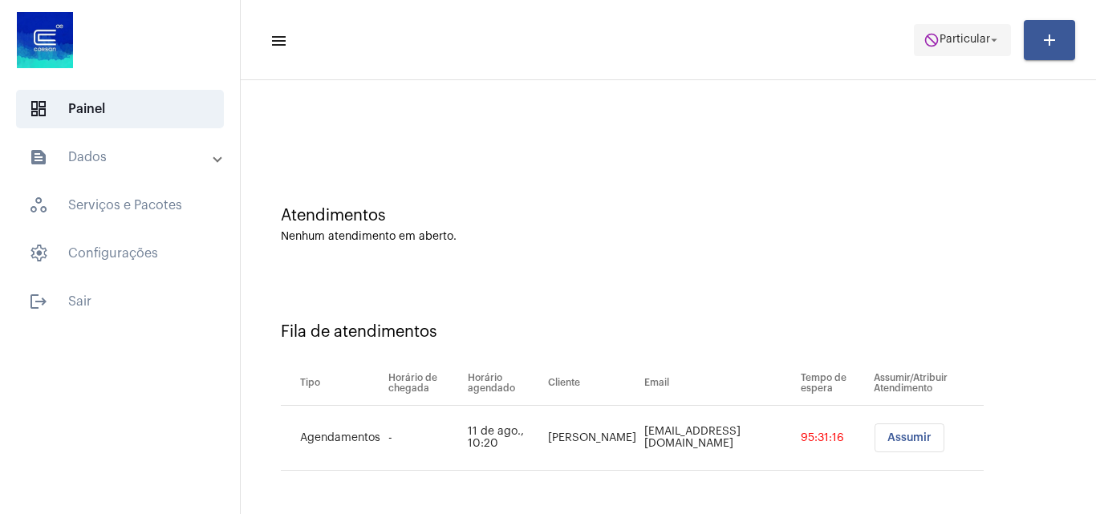
click at [942, 36] on span "Particular" at bounding box center [964, 39] width 51 height 11
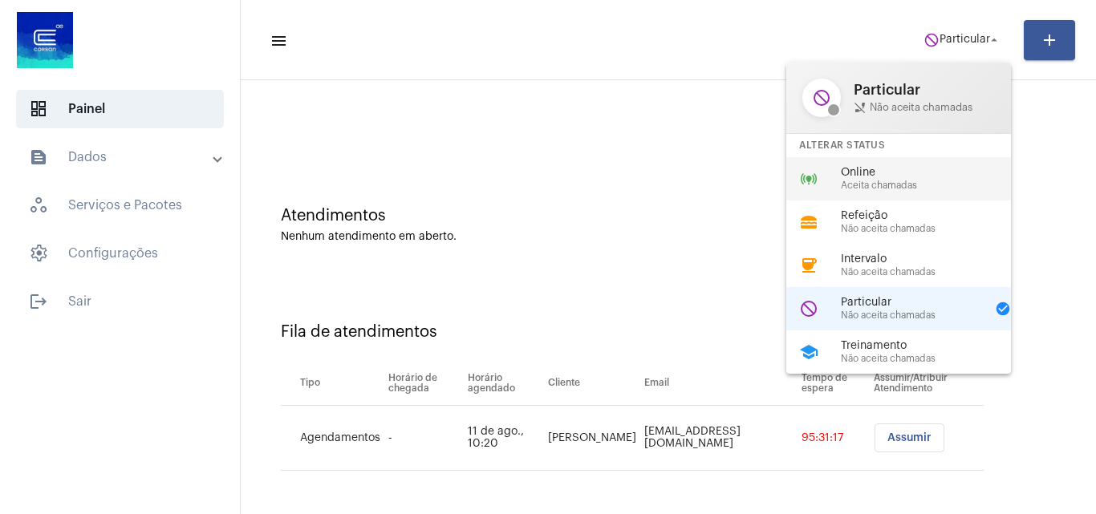
click at [918, 189] on span "Aceita chamadas" at bounding box center [932, 185] width 183 height 10
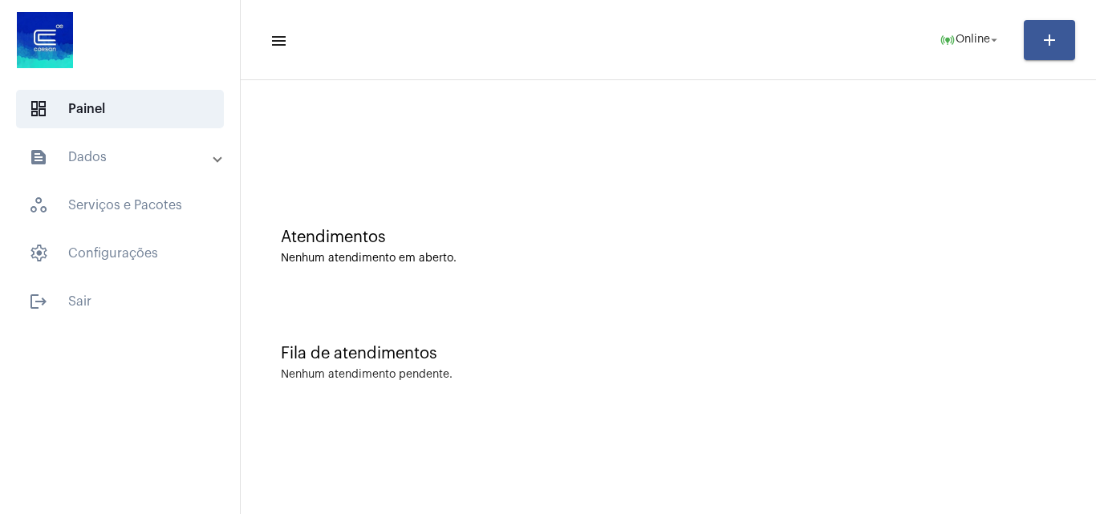
scroll to position [0, 0]
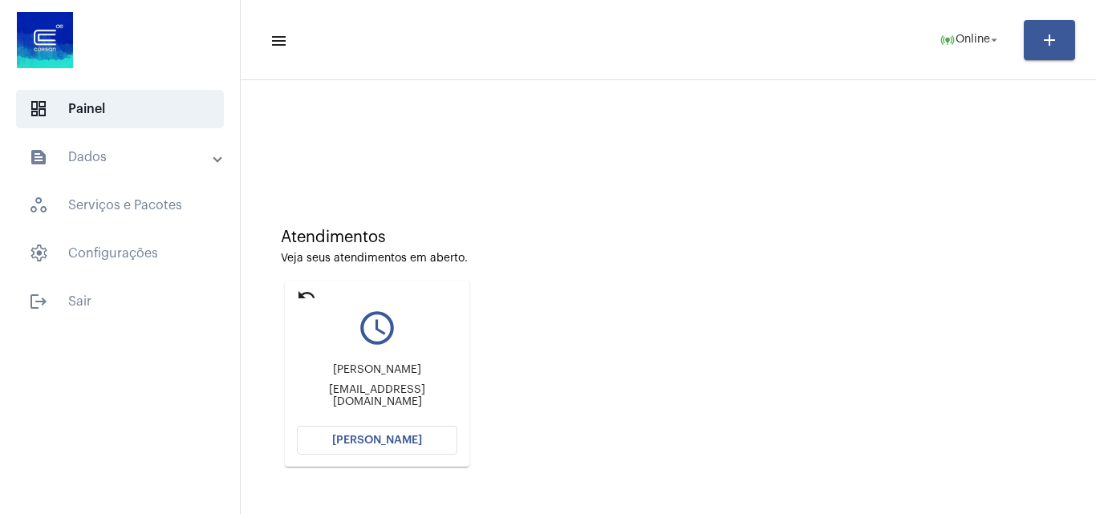
click at [392, 445] on span "[PERSON_NAME]" at bounding box center [377, 440] width 90 height 11
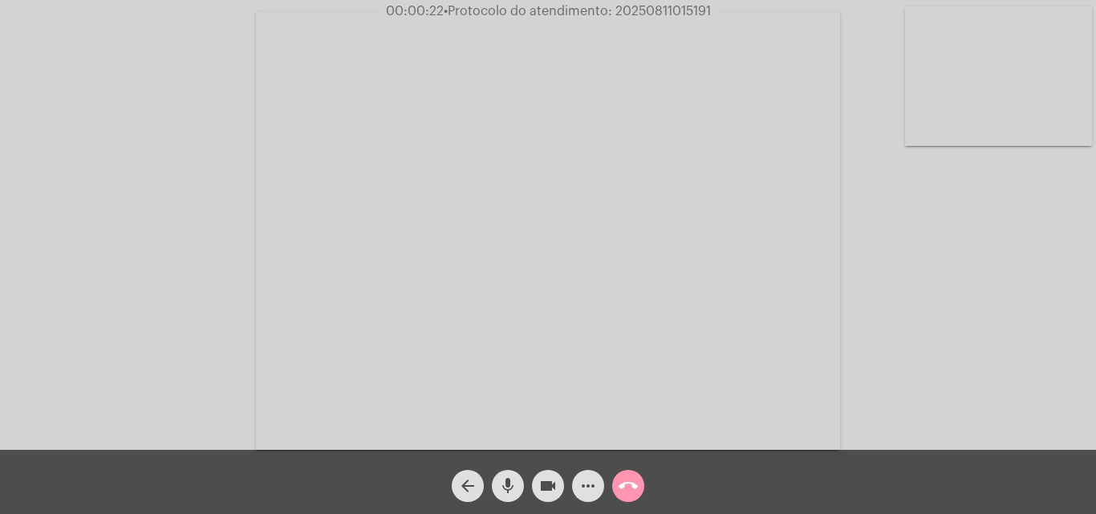
click at [626, 487] on mat-icon "call_end" at bounding box center [627, 485] width 19 height 19
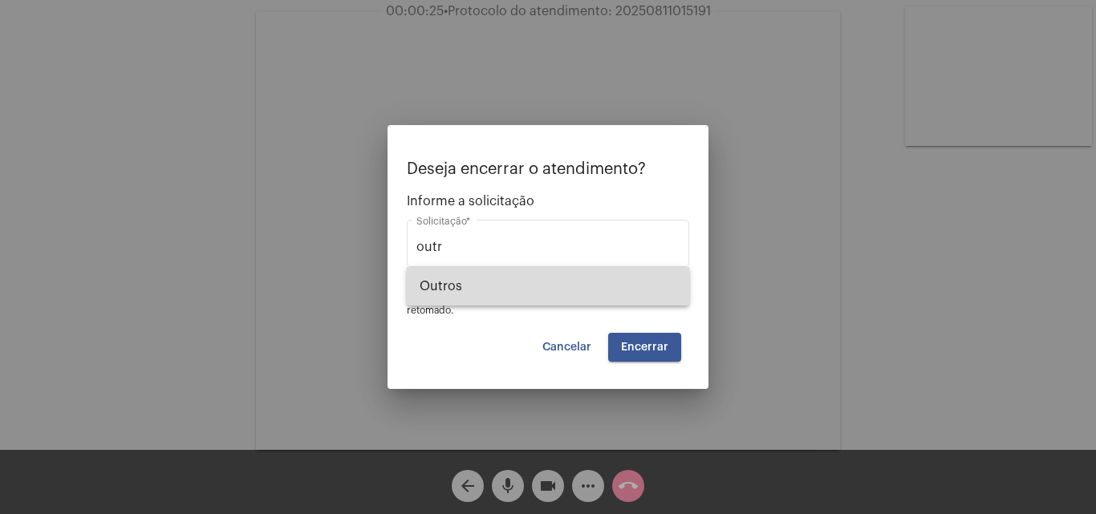
click at [573, 276] on span "Outros" at bounding box center [547, 286] width 257 height 38
type input "Outros"
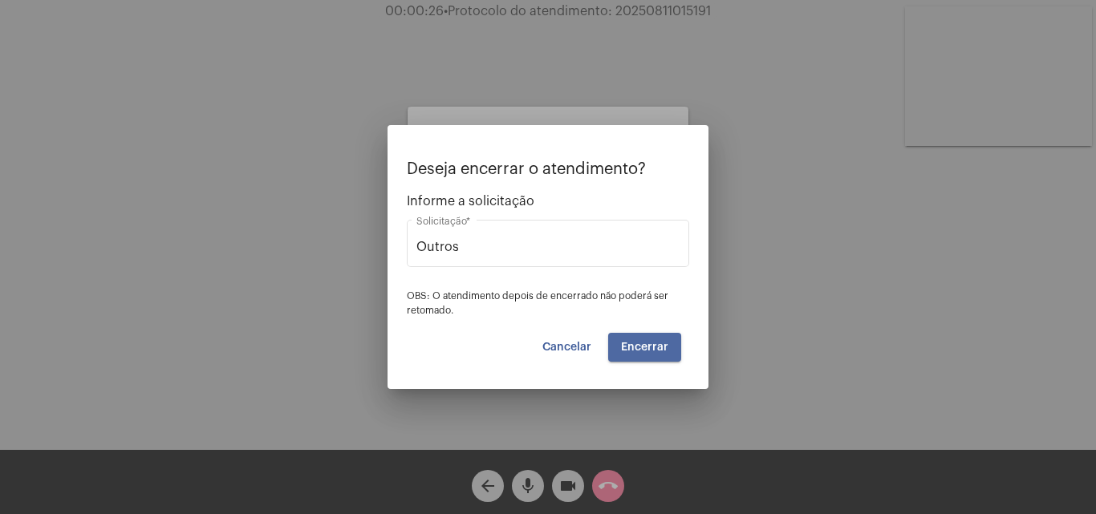
click at [656, 338] on button "Encerrar" at bounding box center [644, 347] width 73 height 29
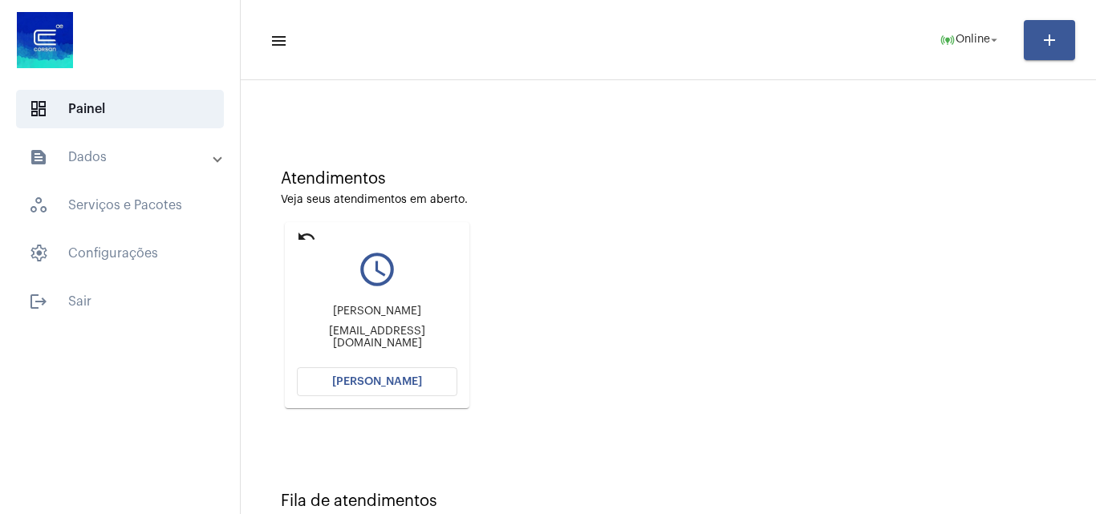
scroll to position [113, 0]
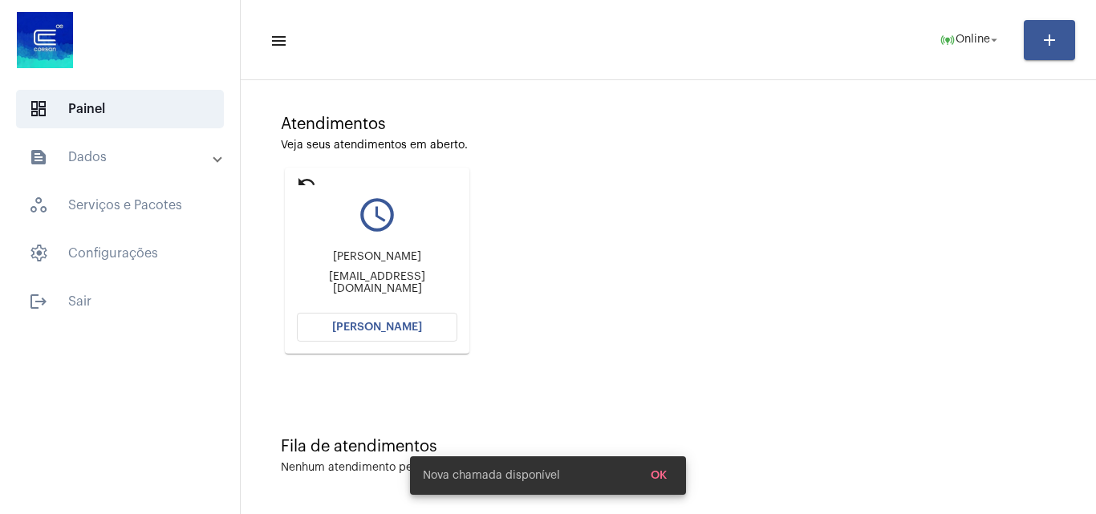
click at [406, 317] on button "[PERSON_NAME]" at bounding box center [377, 327] width 160 height 29
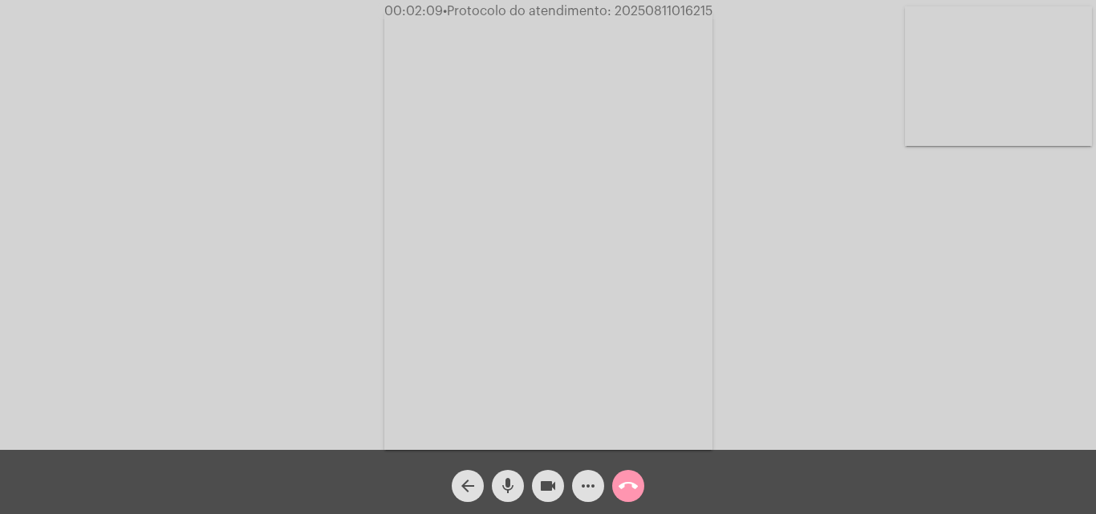
click at [627, 487] on mat-icon "call_end" at bounding box center [627, 485] width 19 height 19
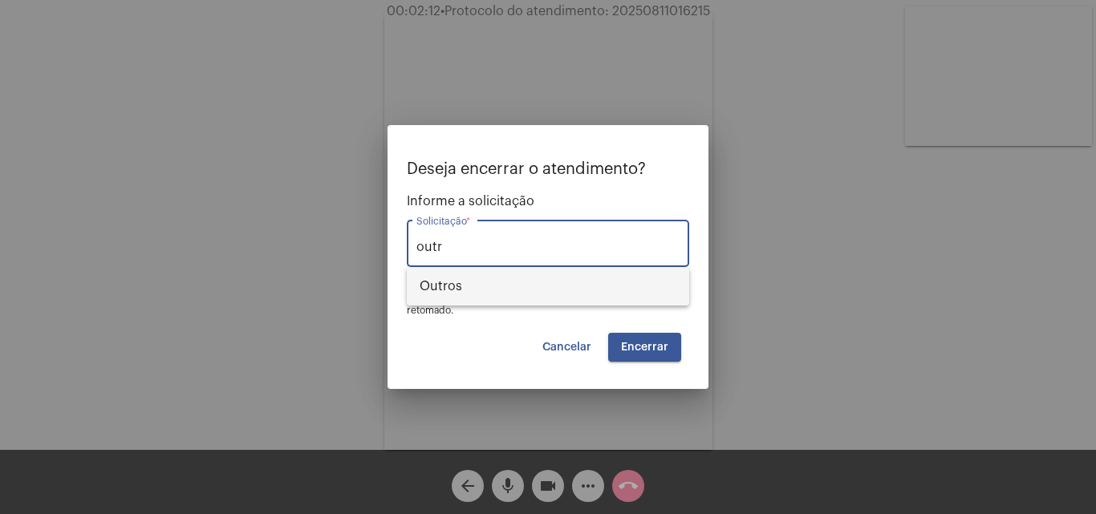
click at [585, 294] on span "Outros" at bounding box center [547, 286] width 257 height 38
type input "Outros"
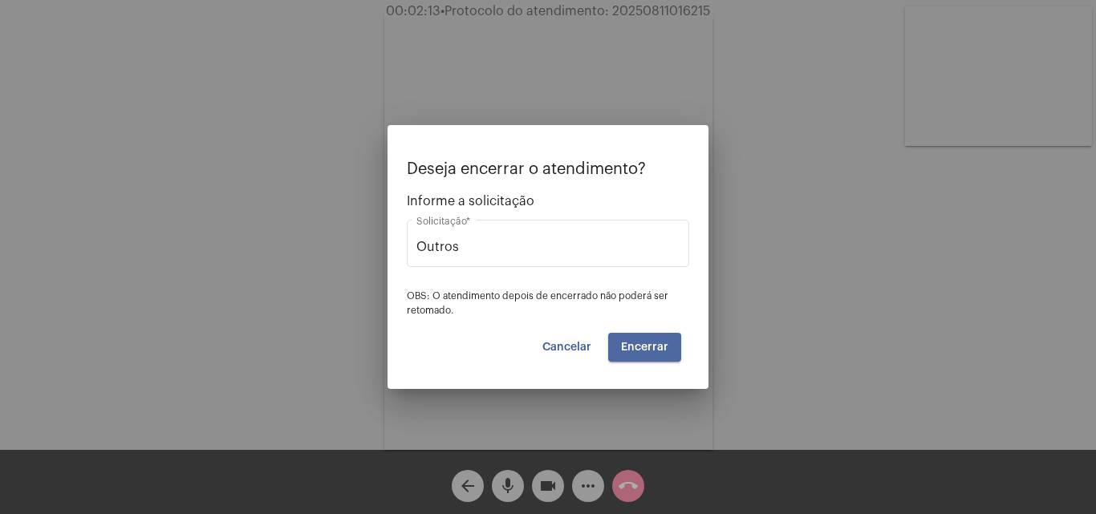
click at [671, 350] on button "Encerrar" at bounding box center [644, 347] width 73 height 29
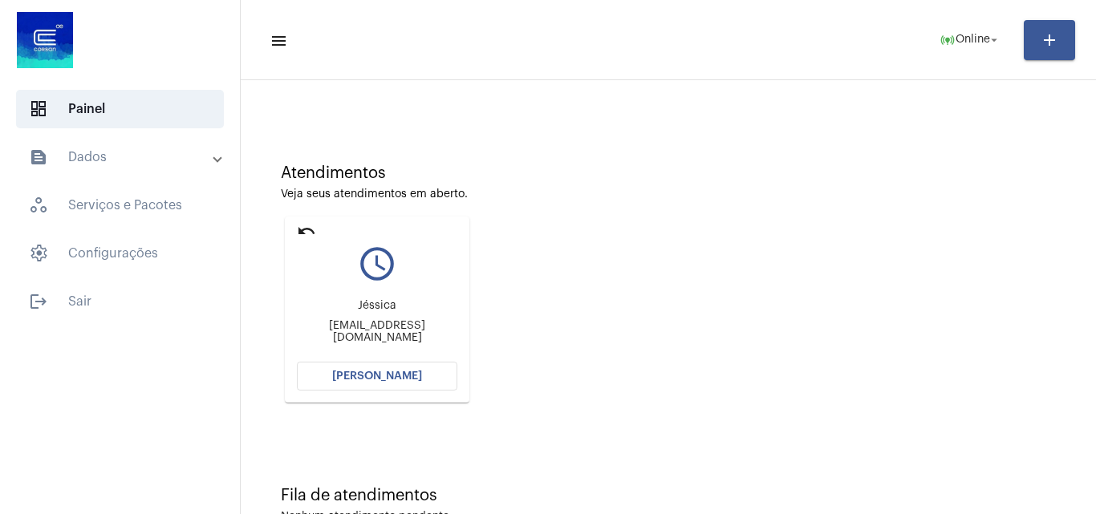
scroll to position [113, 0]
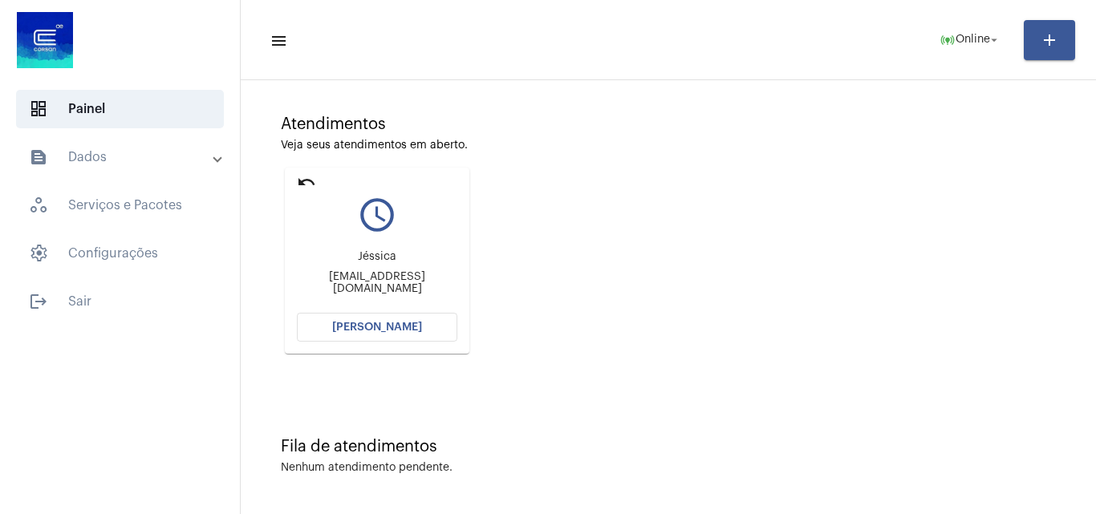
click at [164, 144] on mat-expansion-panel-header "text_snippet_outlined Dados" at bounding box center [125, 157] width 230 height 38
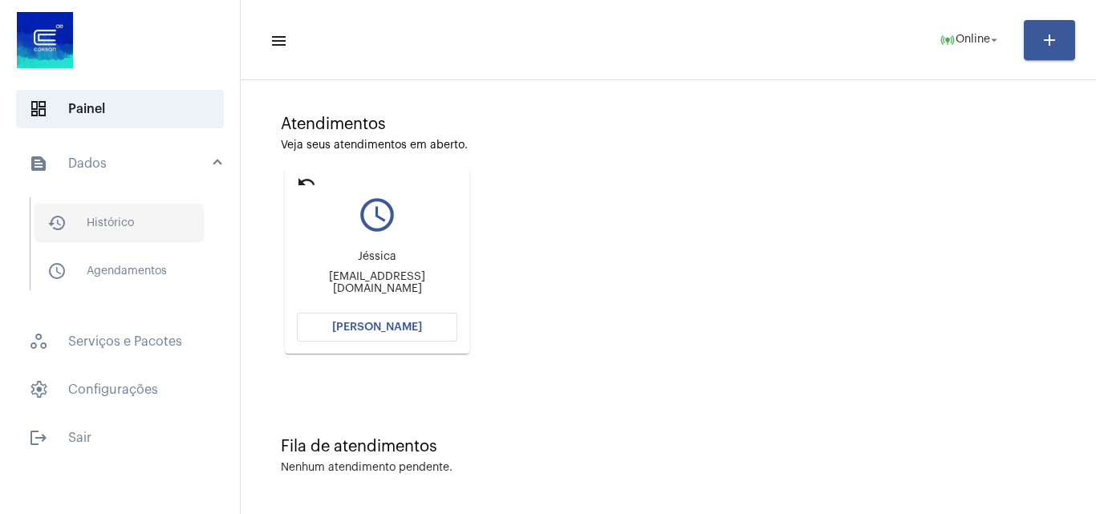
click at [171, 225] on span "history_outlined Histórico" at bounding box center [118, 223] width 169 height 38
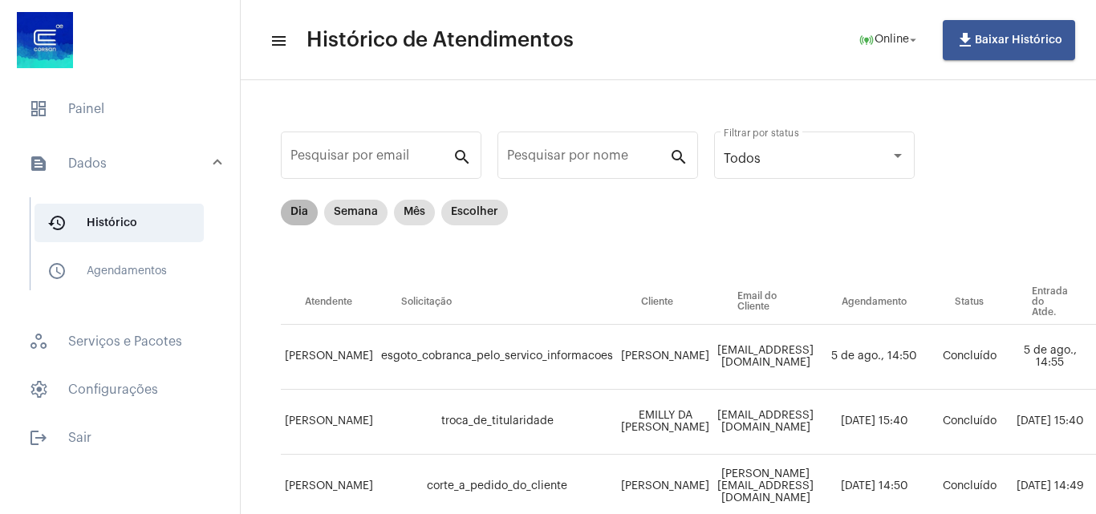
click at [302, 221] on mat-chip "Dia" at bounding box center [299, 213] width 37 height 26
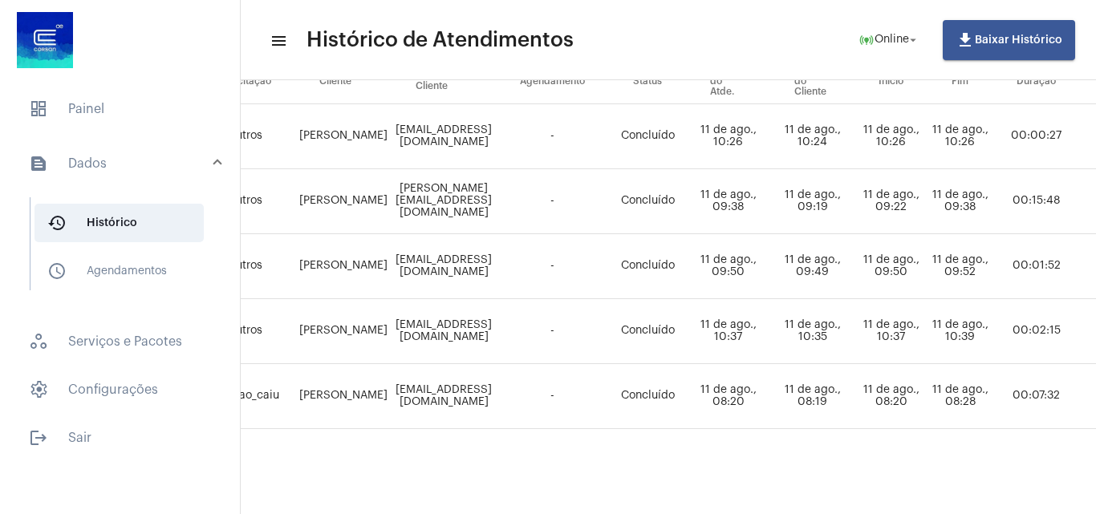
scroll to position [233, 0]
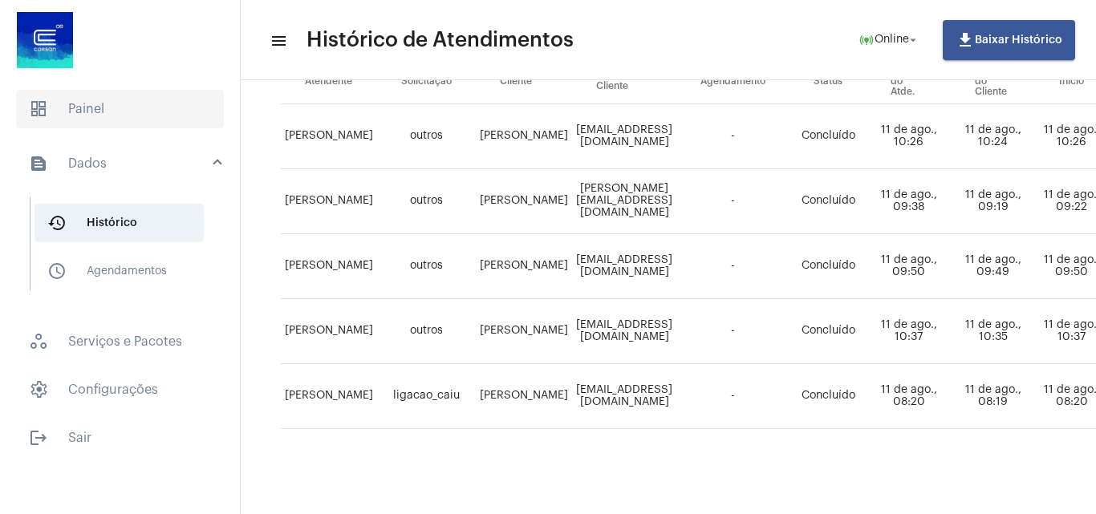
click at [83, 124] on span "dashboard Painel" at bounding box center [120, 109] width 208 height 38
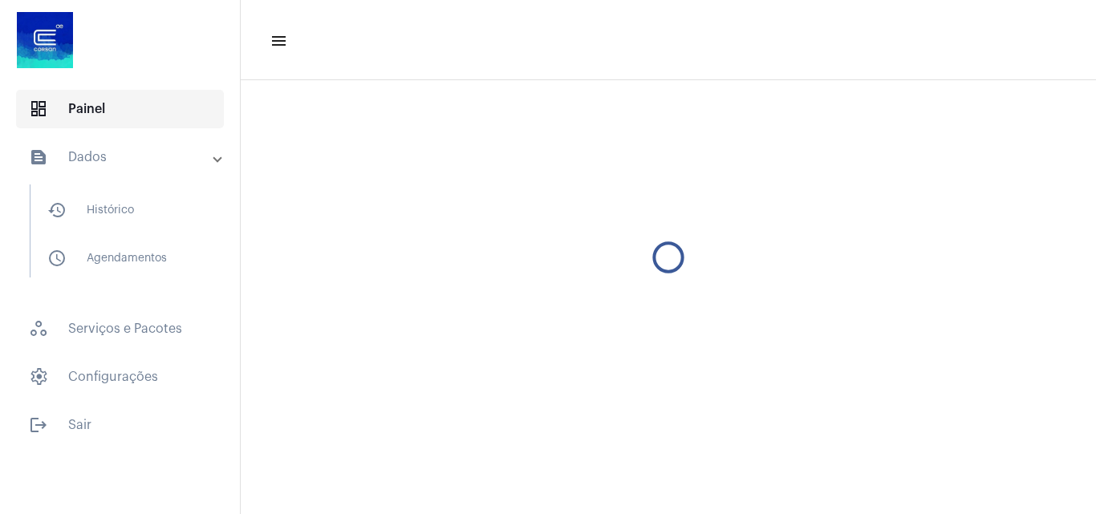
click at [95, 111] on span "dashboard Painel" at bounding box center [120, 109] width 208 height 38
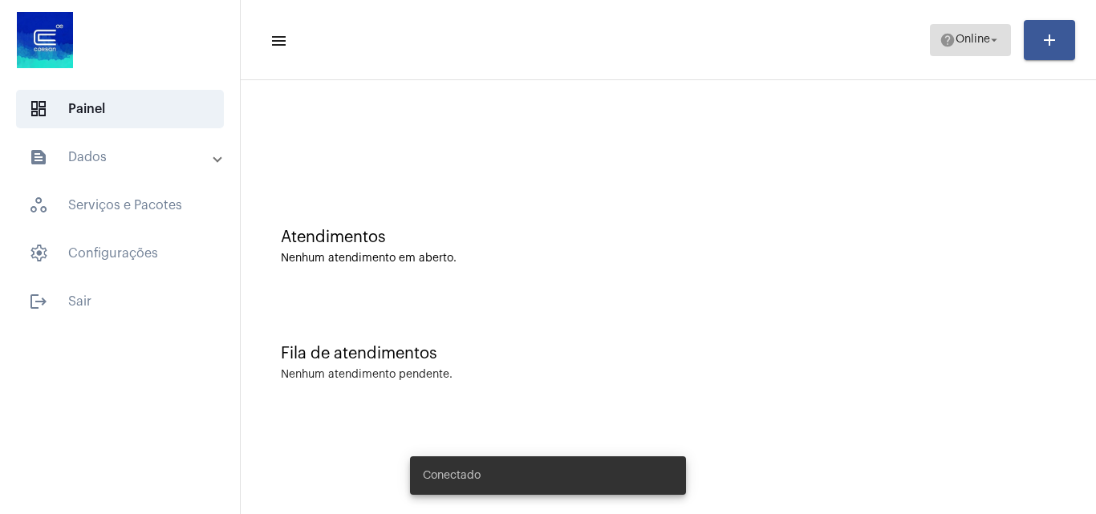
click at [966, 42] on span "Online" at bounding box center [972, 39] width 34 height 11
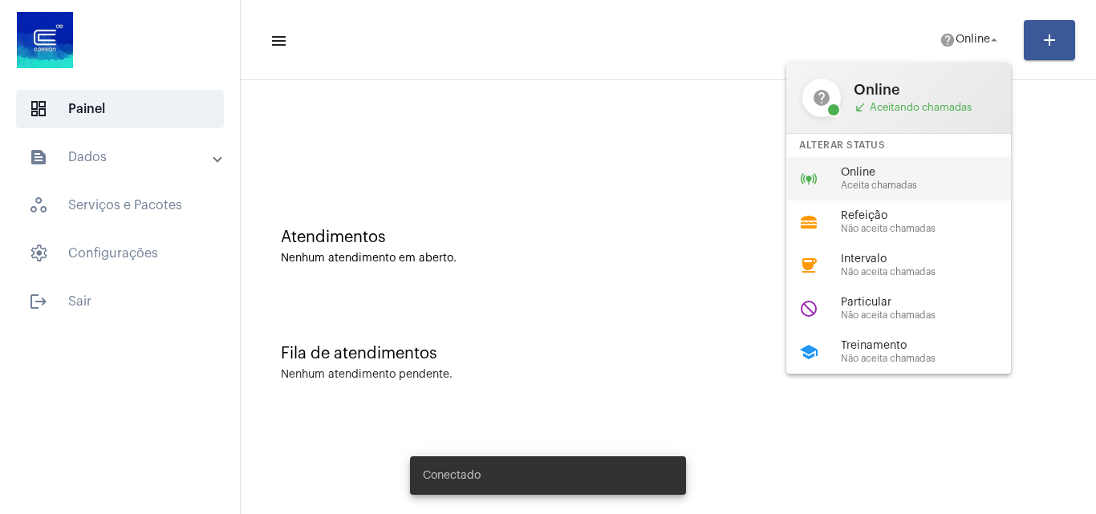
click at [881, 184] on span "Aceita chamadas" at bounding box center [932, 185] width 183 height 10
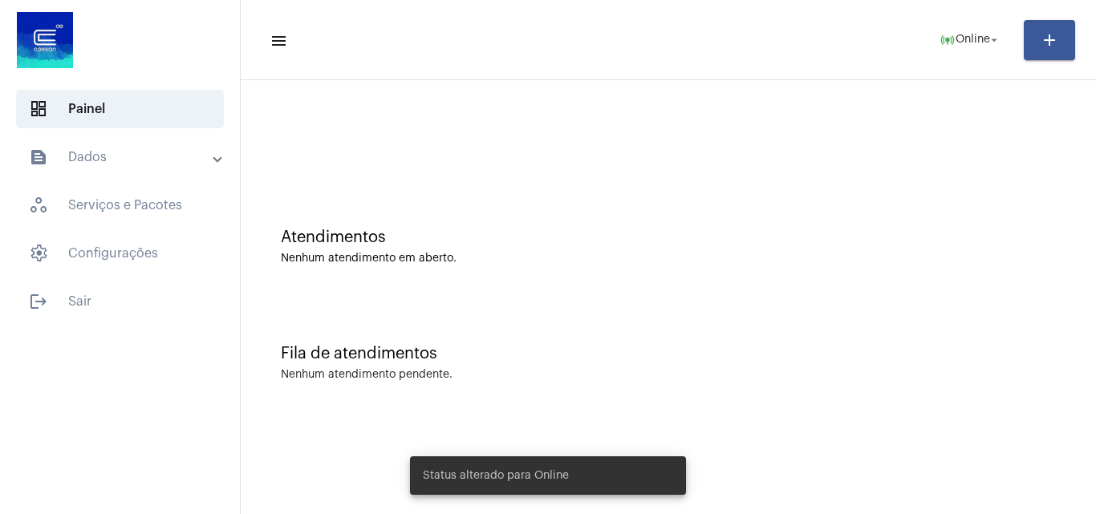
click at [128, 156] on mat-panel-title "text_snippet_outlined Dados" at bounding box center [121, 157] width 185 height 19
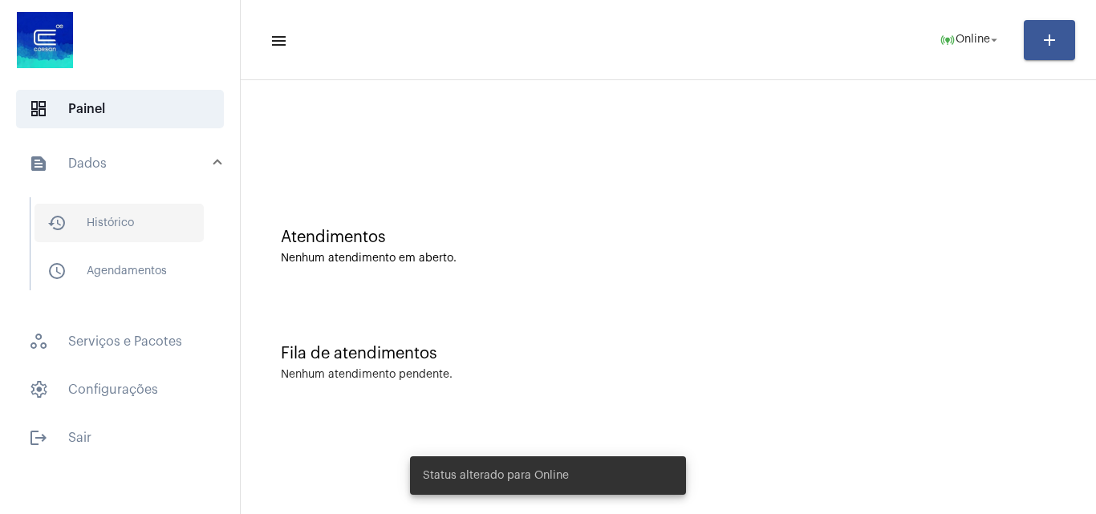
click at [152, 210] on span "history_outlined Histórico" at bounding box center [118, 223] width 169 height 38
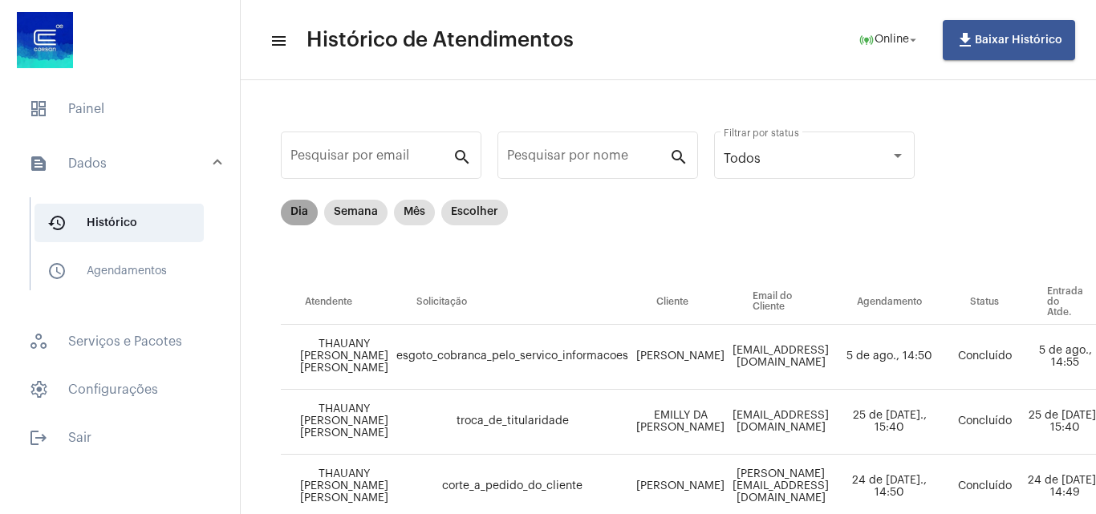
click at [305, 212] on mat-chip "Dia" at bounding box center [299, 213] width 37 height 26
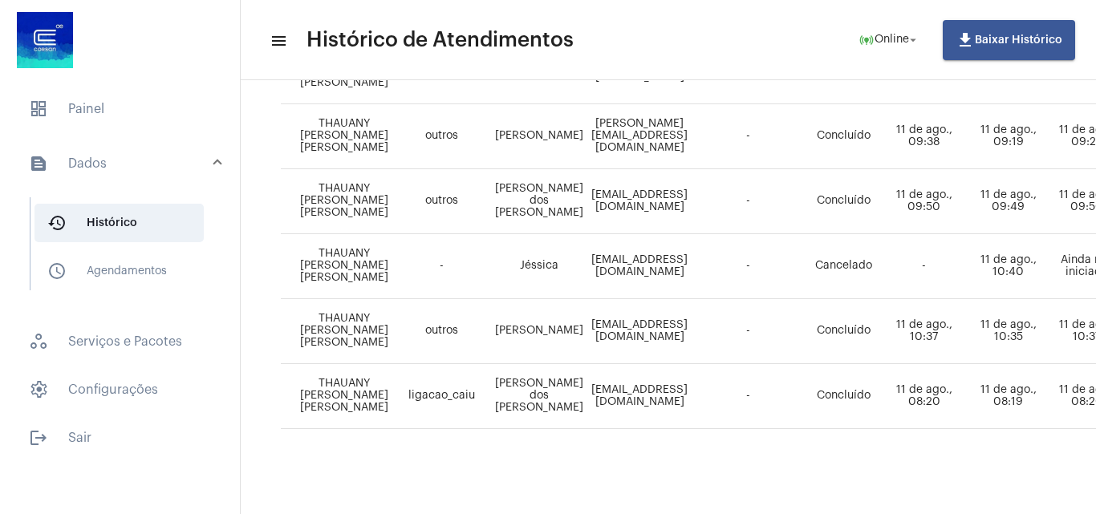
scroll to position [298, 0]
click at [128, 115] on span "dashboard Painel" at bounding box center [120, 109] width 208 height 38
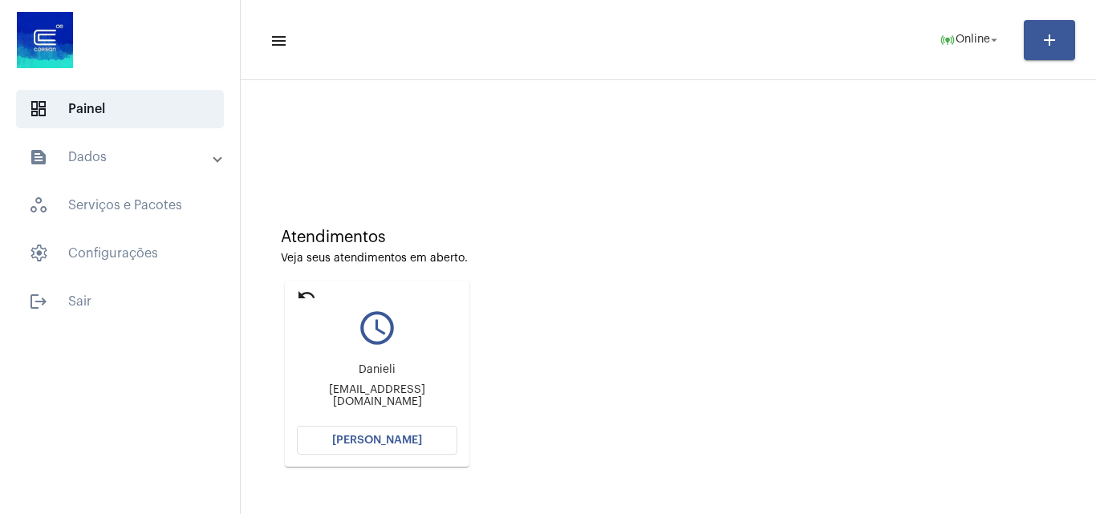
click at [396, 442] on span "[PERSON_NAME]" at bounding box center [377, 440] width 90 height 11
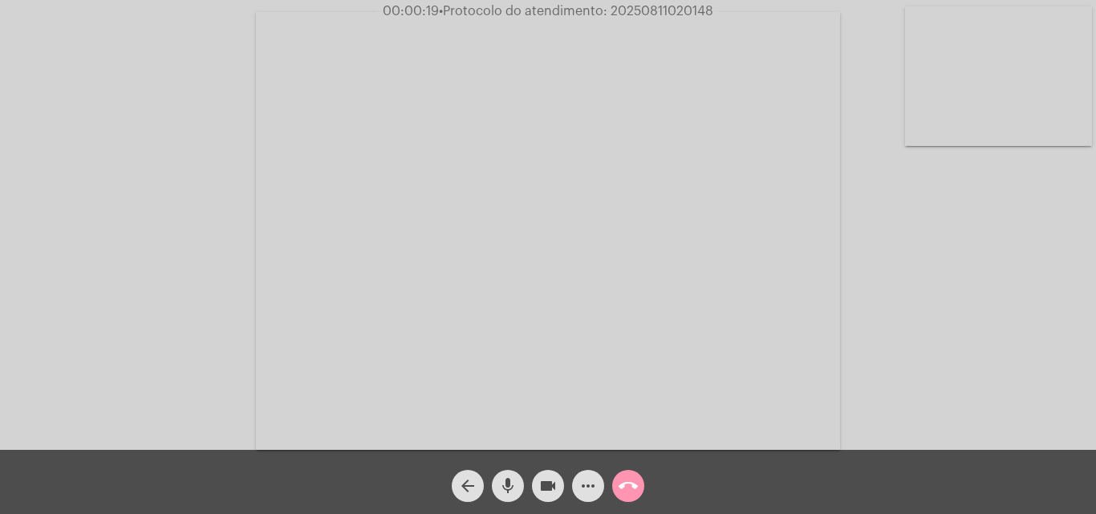
click at [194, 33] on div "Acessando Câmera e Microfone..." at bounding box center [548, 229] width 1092 height 450
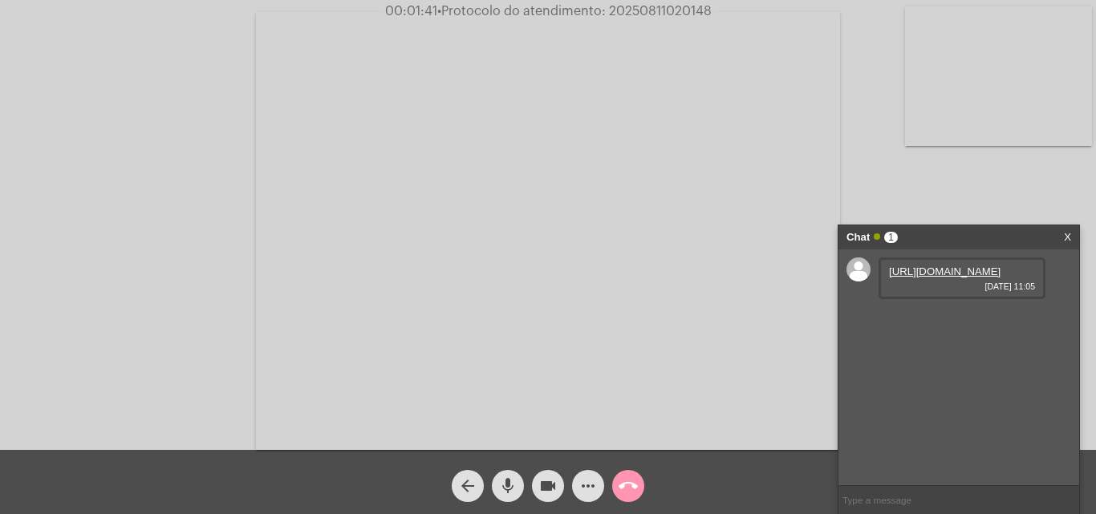
click at [924, 278] on link "https://neft-transfer-bucket.s3.amazonaws.com/temp-eeb2433b-a4ca-a621-8395-ce90…" at bounding box center [944, 271] width 111 height 12
click at [945, 323] on link "https://neft-transfer-bucket.s3.amazonaws.com/temp-c8173f9a-3821-997e-3be1-deac…" at bounding box center [944, 317] width 111 height 12
click at [665, 10] on span "• Protocolo do atendimento: 20250811020148" at bounding box center [577, 11] width 274 height 13
drag, startPoint x: 665, startPoint y: 10, endPoint x: 727, endPoint y: 20, distance: 62.5
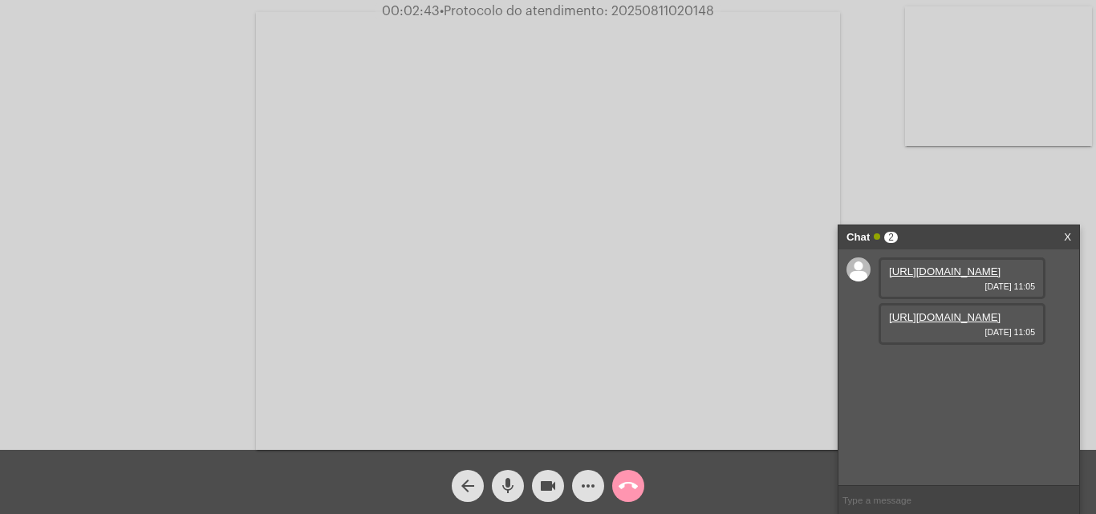
click at [727, 20] on app-call "00:02:43 • Protocolo do atendimento: 20250811020148 Acessando Câmera e Microfon…" at bounding box center [548, 257] width 1096 height 514
copy span "20250811020148"
click at [882, 492] on input "text" at bounding box center [958, 500] width 241 height 28
paste input "2831652"
type input "2831652"
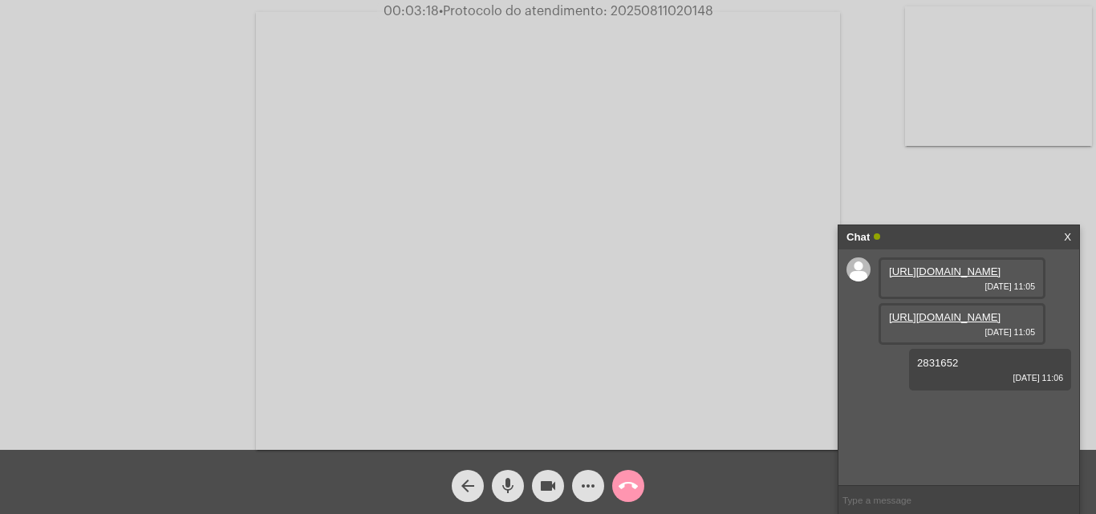
click at [674, 7] on span "• Protocolo do atendimento: 20250811020148" at bounding box center [576, 11] width 274 height 13
drag, startPoint x: 674, startPoint y: 7, endPoint x: 633, endPoint y: 10, distance: 41.0
click at [633, 10] on span "• Protocolo do atendimento: 20250811020148" at bounding box center [576, 11] width 274 height 13
click at [633, 10] on span "• Protocolo do atendimento: 20250811020148" at bounding box center [577, 11] width 274 height 13
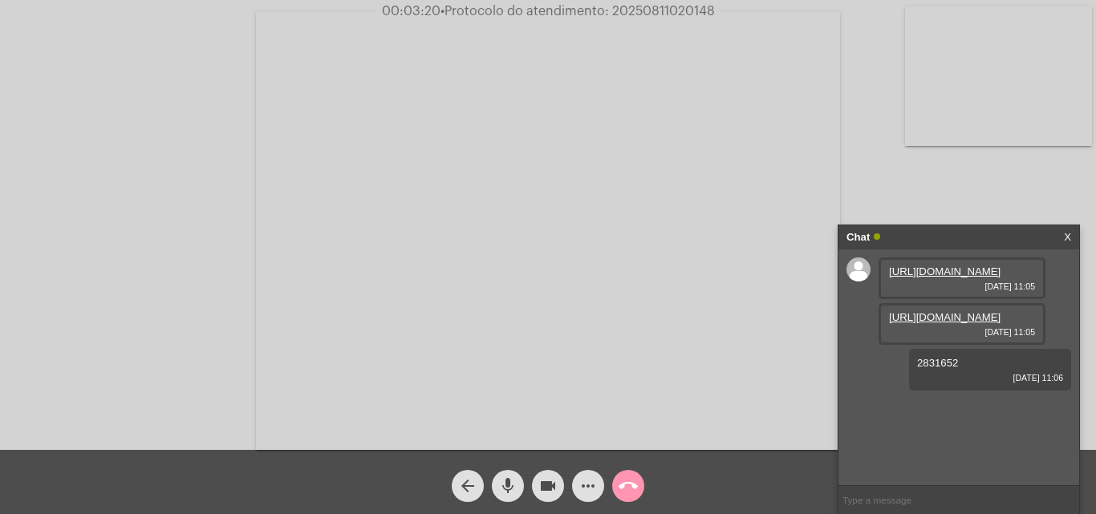
copy span "20250811020148"
click at [149, 47] on div "Acessando Câmera e Microfone..." at bounding box center [548, 229] width 1092 height 450
click at [629, 483] on mat-icon "call_end" at bounding box center [627, 485] width 19 height 19
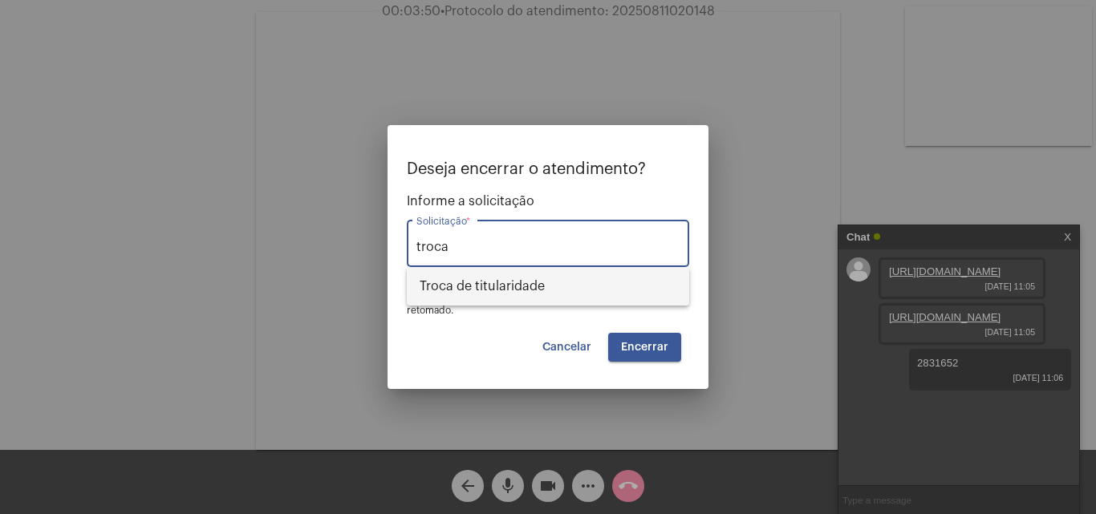
drag, startPoint x: 541, startPoint y: 290, endPoint x: 679, endPoint y: 331, distance: 143.1
click at [543, 290] on span "Troca de titularidade" at bounding box center [547, 286] width 257 height 38
type input "Troca de titularidade"
click at [658, 346] on span "Encerrar" at bounding box center [644, 347] width 47 height 11
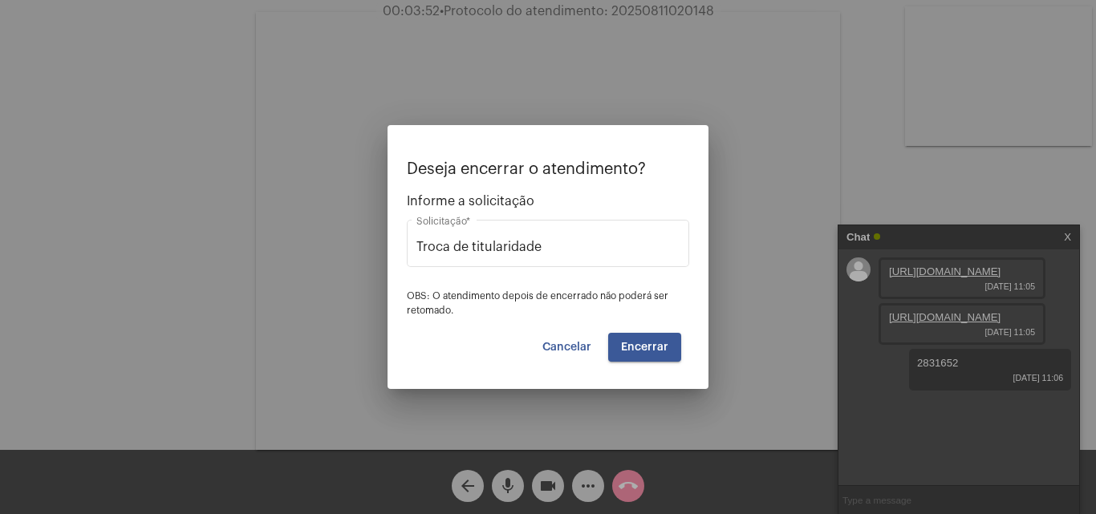
click at [655, 342] on span "Encerrar" at bounding box center [644, 347] width 47 height 11
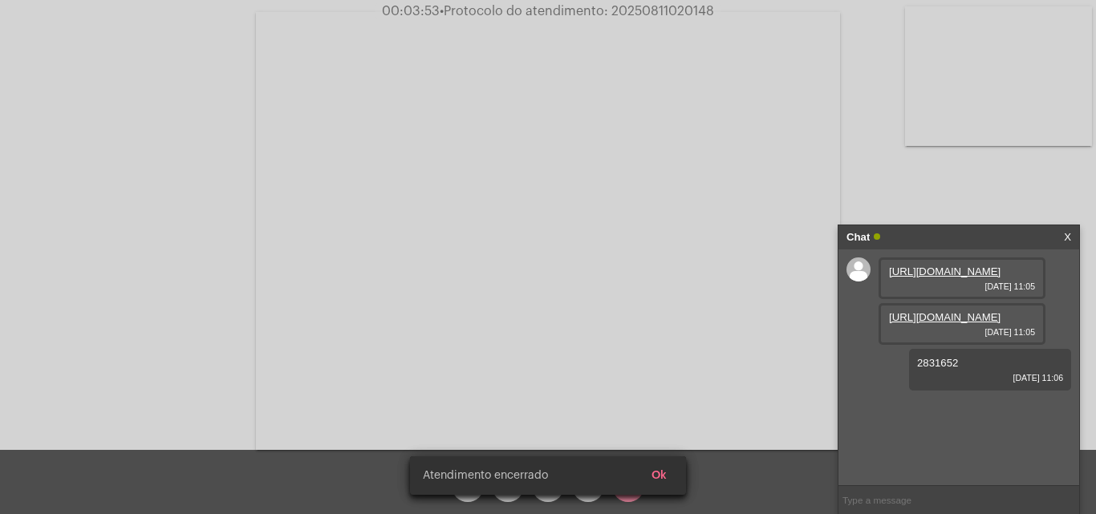
click at [655, 342] on video at bounding box center [548, 231] width 584 height 438
click at [905, 146] on video at bounding box center [998, 76] width 187 height 140
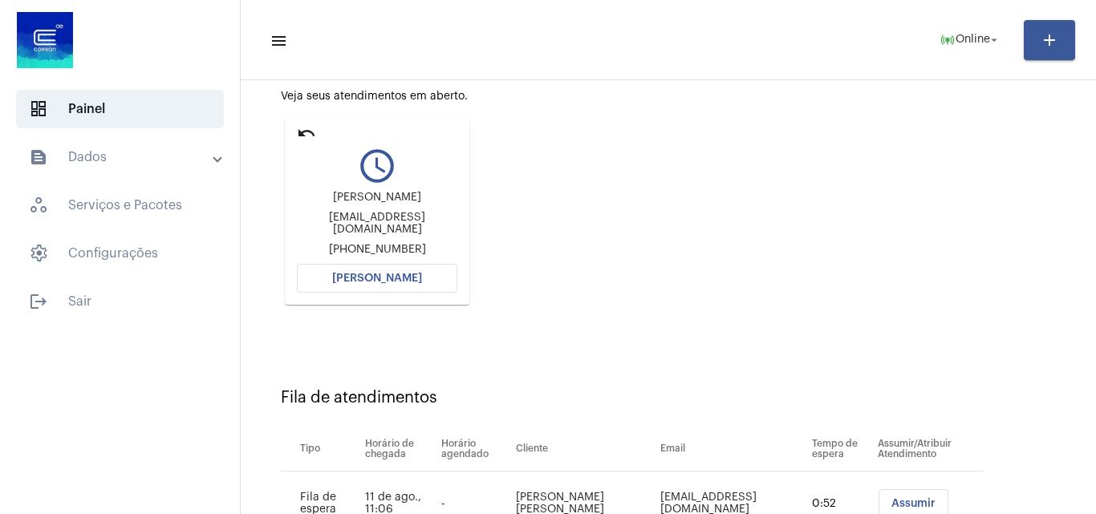
scroll to position [67, 0]
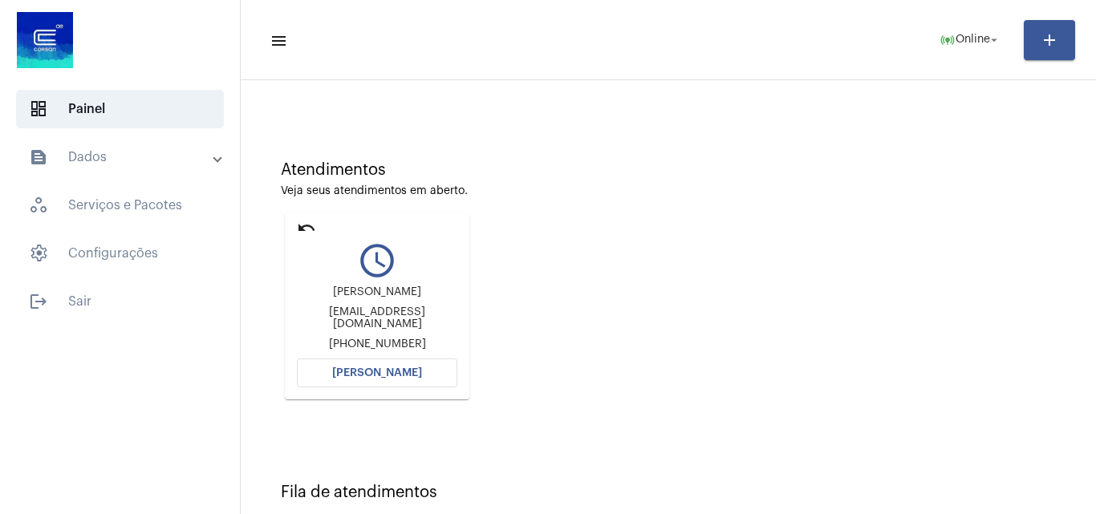
click at [293, 225] on mat-card "undo query_builder Cesar Navarro Cesarfarias432@gmail.com +554991786495 Abrir C…" at bounding box center [377, 306] width 184 height 186
click at [317, 225] on mat-card "undo query_builder Cesar Navarro Cesarfarias432@gmail.com +554991786495 Abrir C…" at bounding box center [377, 306] width 184 height 186
click at [305, 226] on mat-icon "undo" at bounding box center [306, 227] width 19 height 19
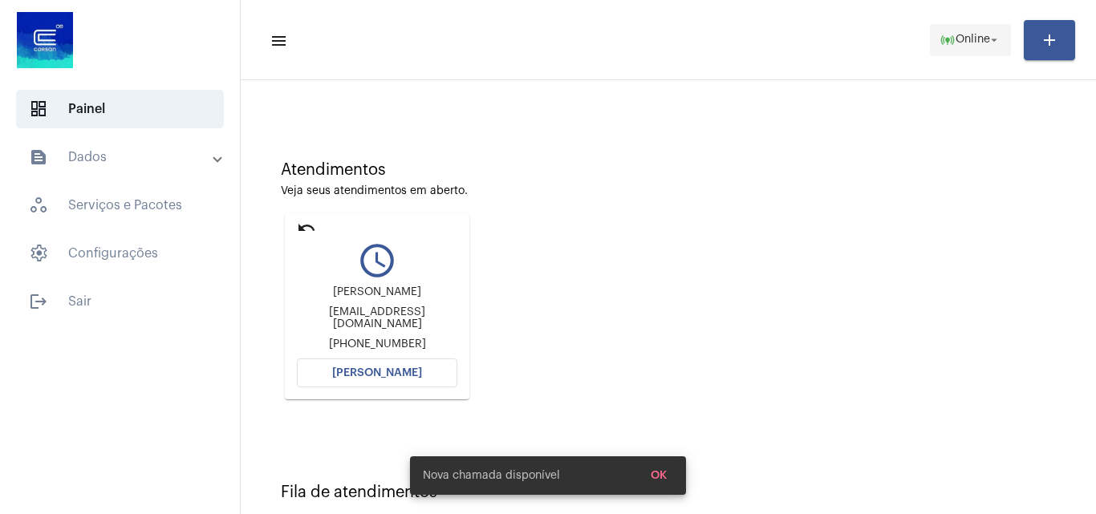
click at [946, 39] on mat-icon "online_prediction" at bounding box center [947, 40] width 16 height 16
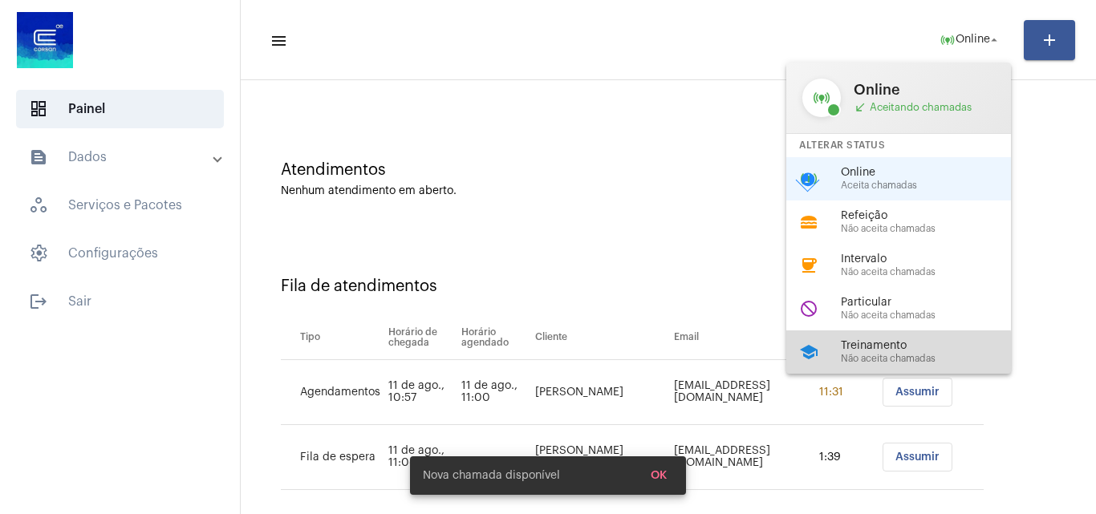
click at [873, 352] on div "Treinamento Não aceita chamadas" at bounding box center [932, 352] width 183 height 24
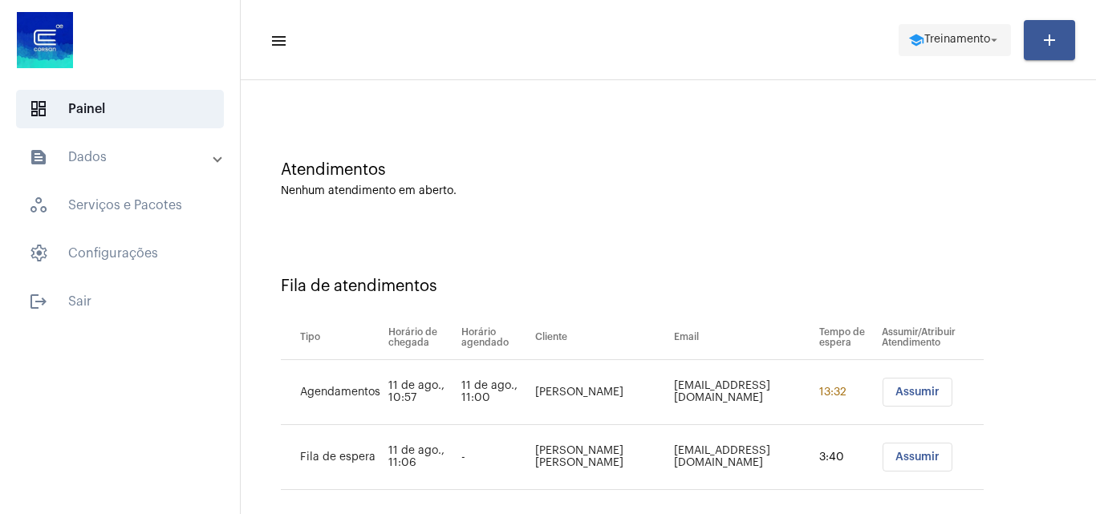
click at [919, 50] on span "school Treinamento arrow_drop_down" at bounding box center [954, 39] width 93 height 29
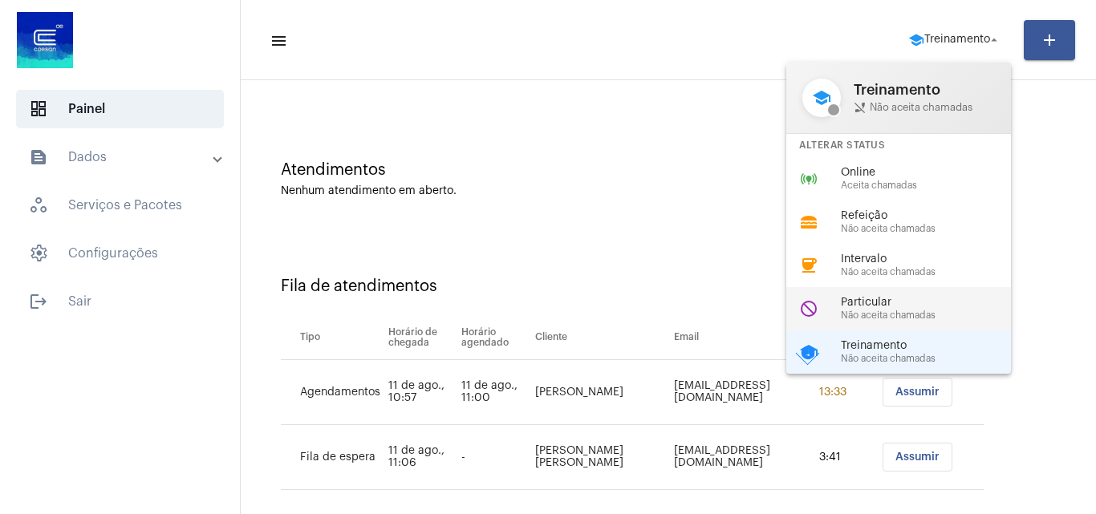
click at [889, 306] on span "Particular" at bounding box center [932, 303] width 183 height 12
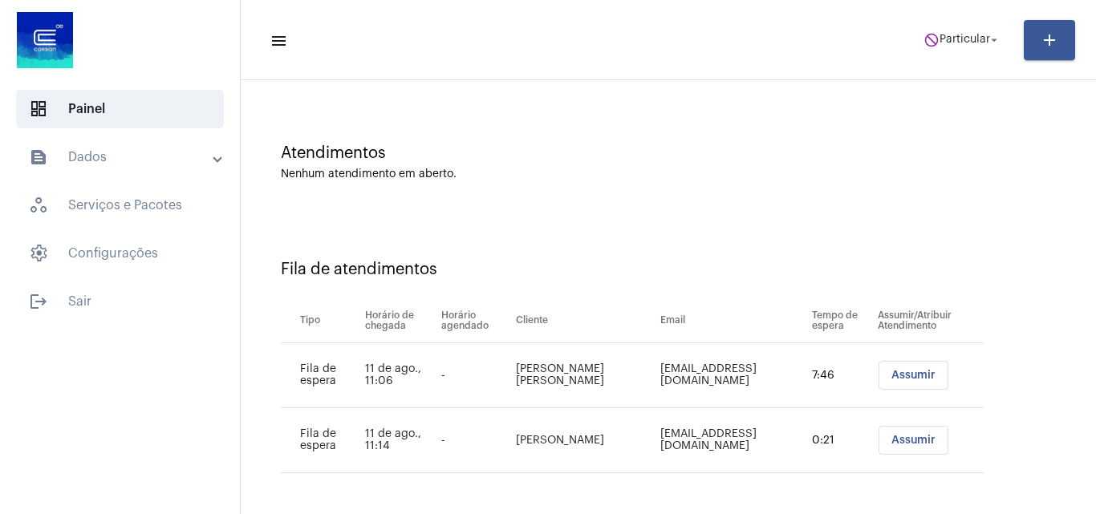
scroll to position [87, 0]
click at [970, 48] on span "do_not_disturb Particular arrow_drop_down" at bounding box center [962, 39] width 78 height 29
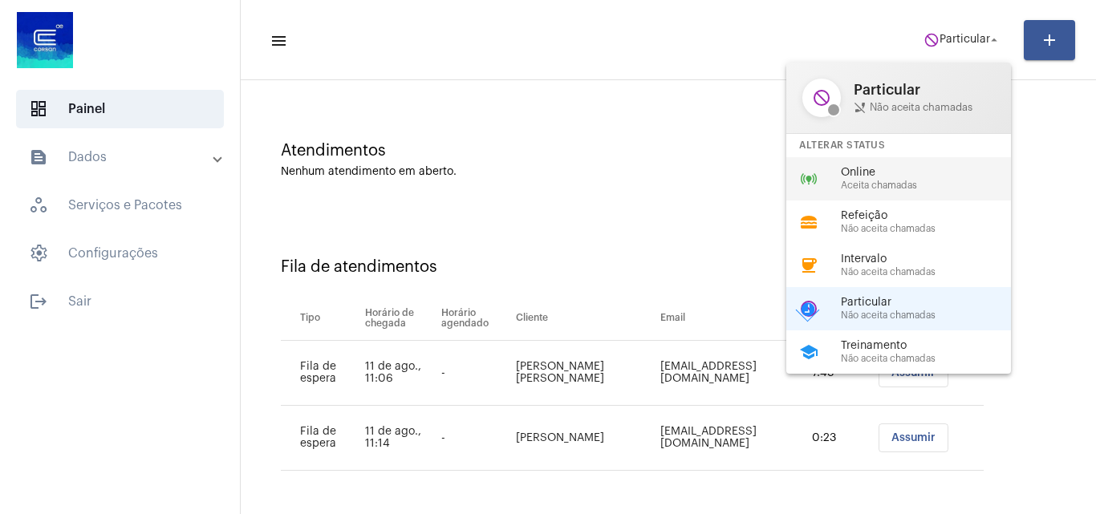
click at [888, 180] on span "Aceita chamadas" at bounding box center [932, 185] width 183 height 10
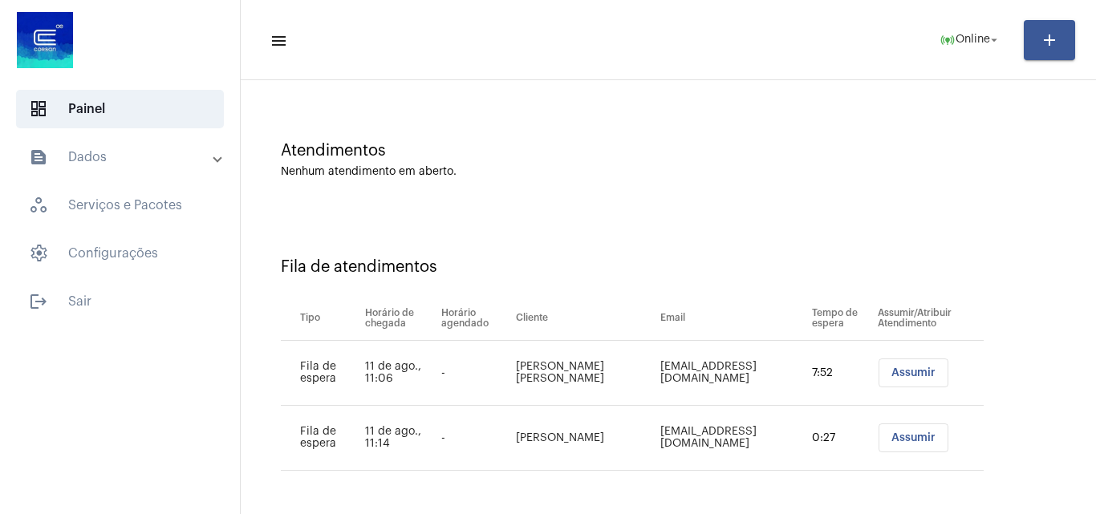
click at [923, 380] on button "Assumir" at bounding box center [913, 373] width 70 height 29
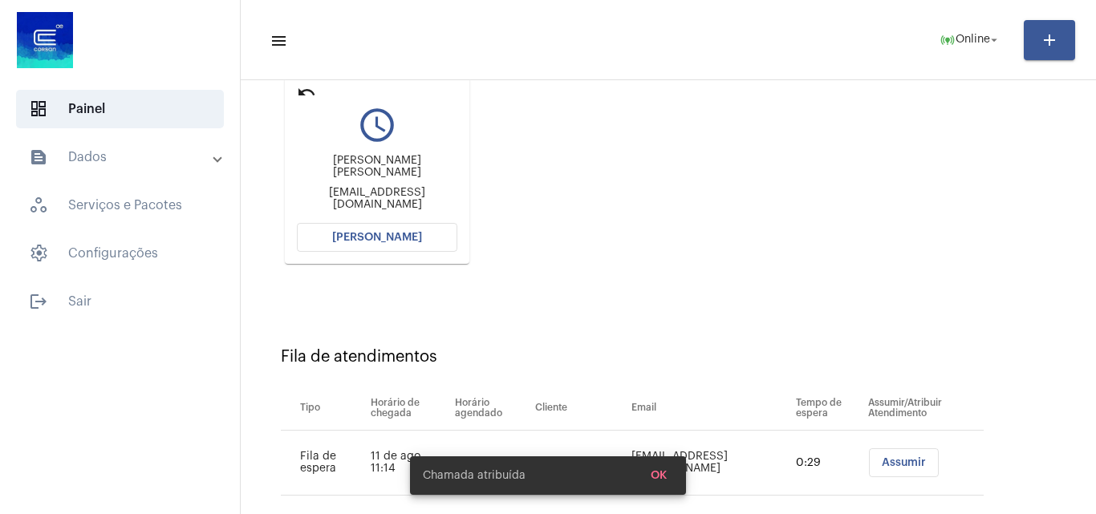
scroll to position [228, 0]
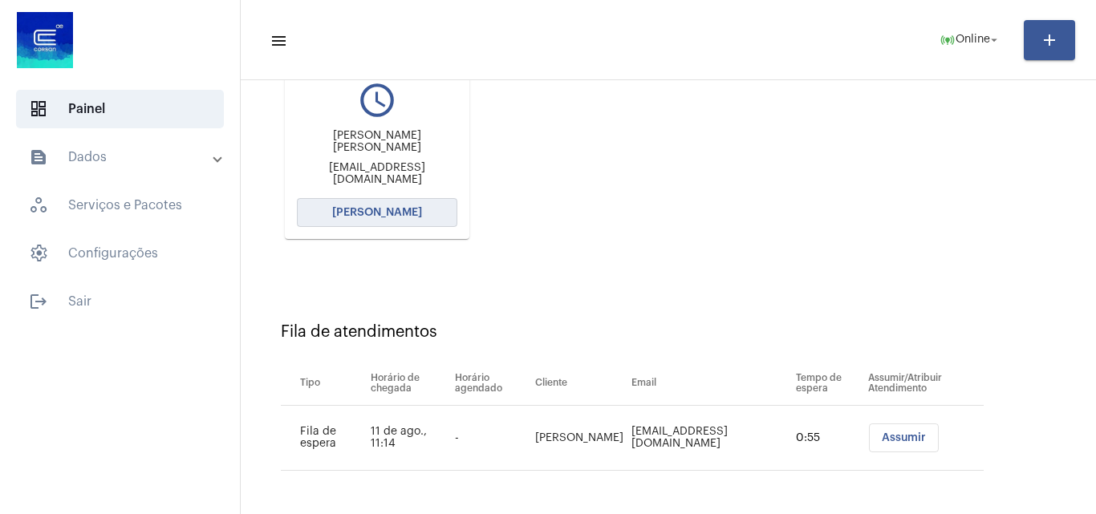
click at [402, 206] on button "[PERSON_NAME]" at bounding box center [377, 212] width 160 height 29
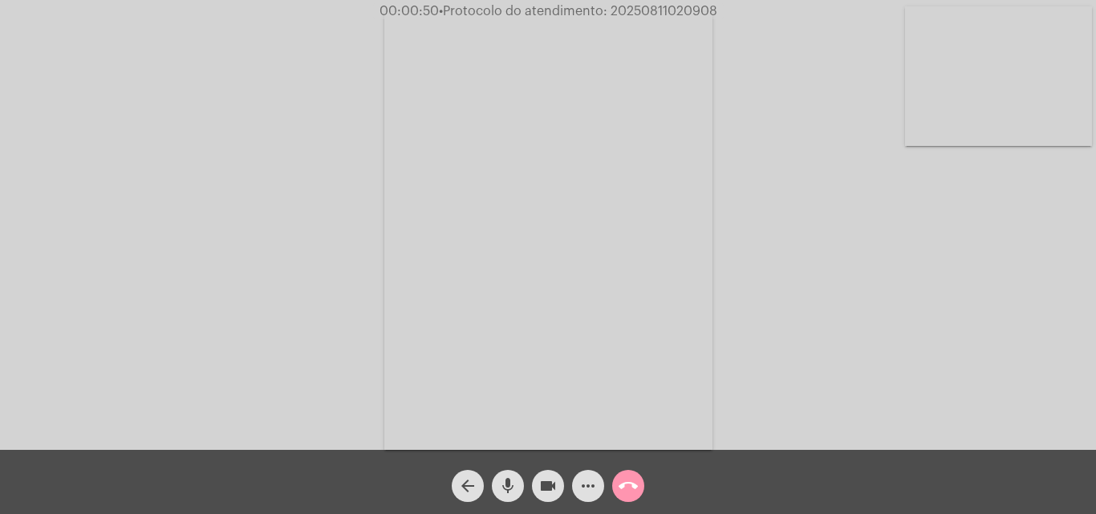
click at [496, 489] on button "mic" at bounding box center [508, 486] width 32 height 32
click at [558, 483] on button "videocam" at bounding box center [548, 486] width 32 height 32
click at [467, 486] on mat-icon "arrow_back" at bounding box center [467, 485] width 19 height 19
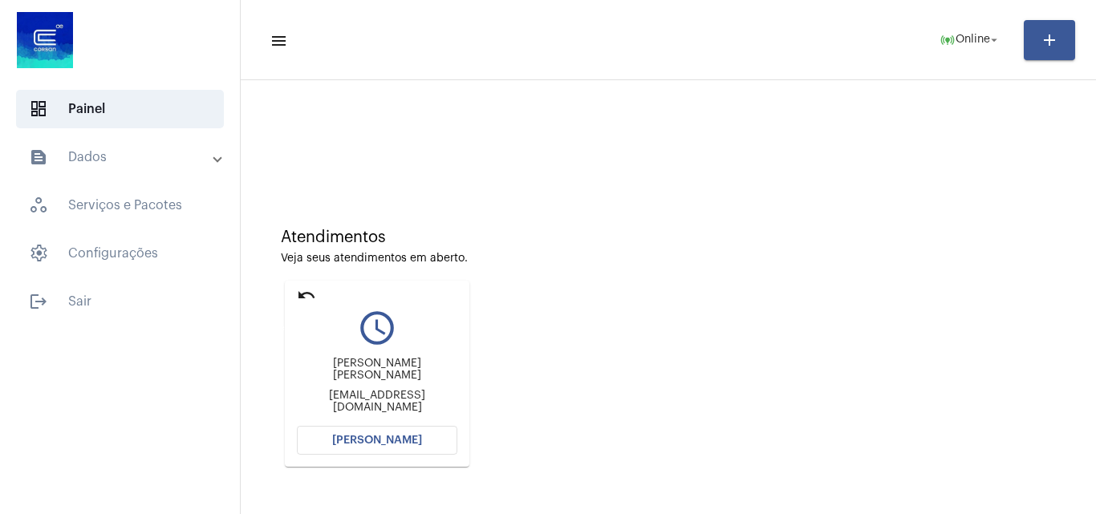
click at [305, 293] on mat-icon "undo" at bounding box center [306, 295] width 19 height 19
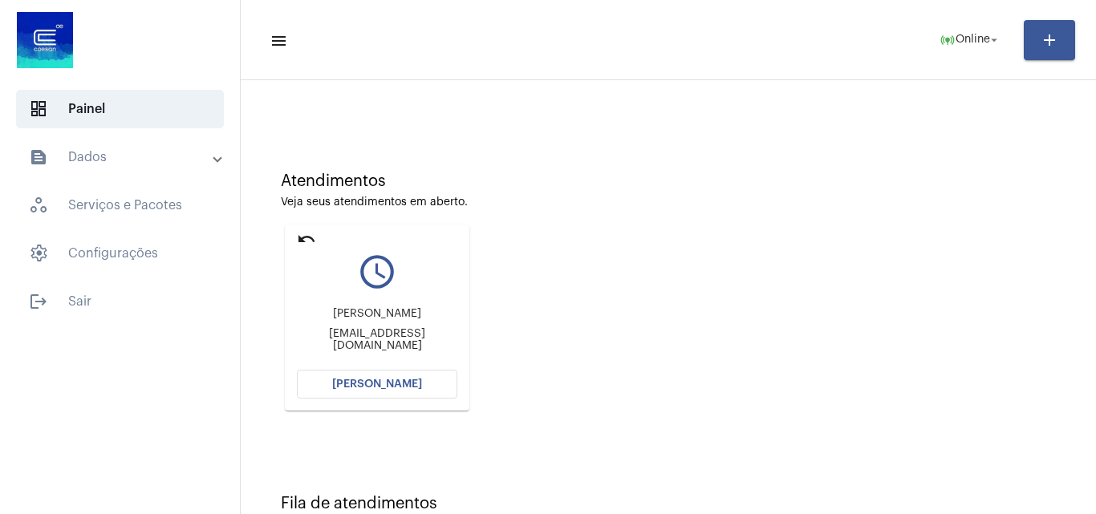
scroll to position [113, 0]
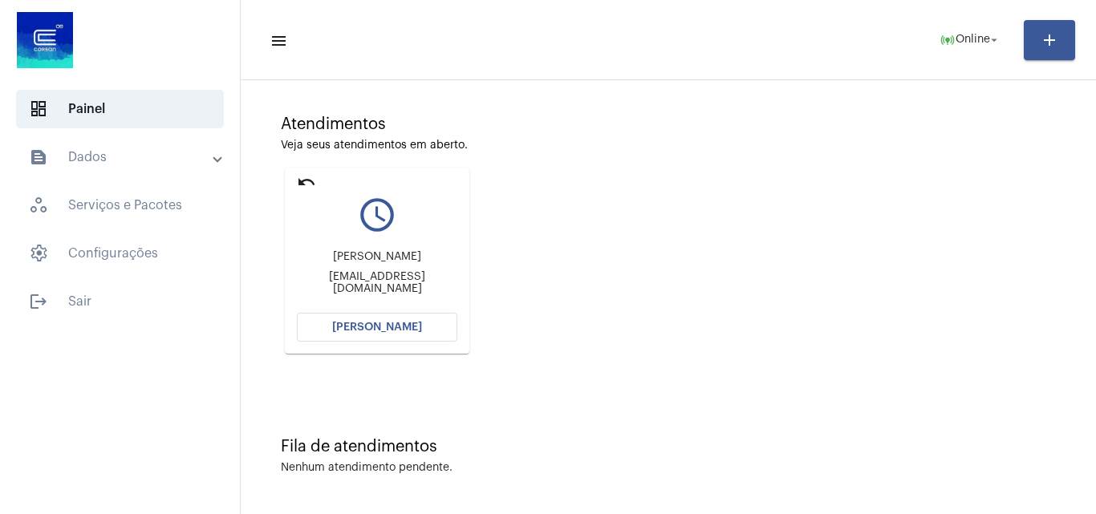
click at [419, 330] on button "[PERSON_NAME]" at bounding box center [377, 327] width 160 height 29
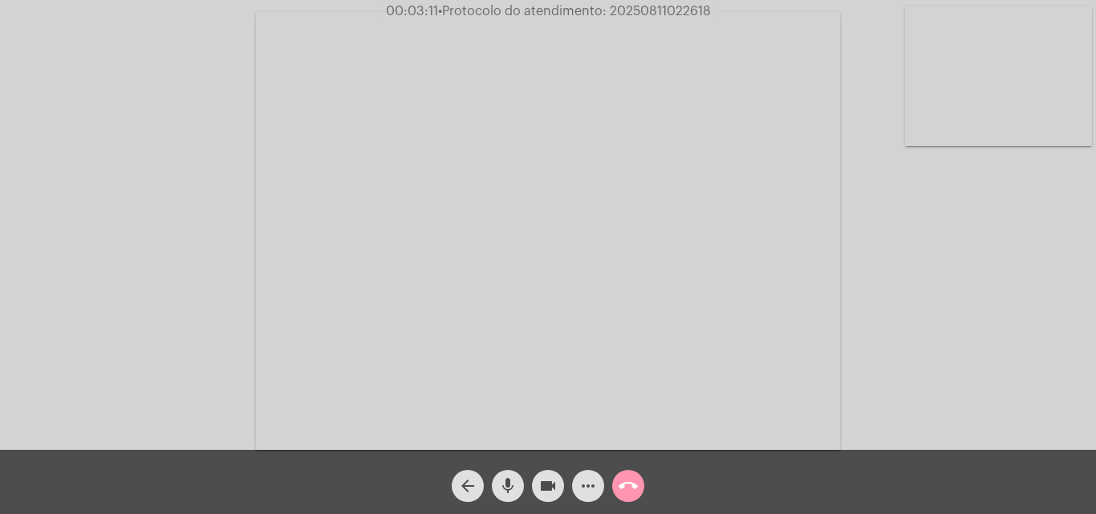
click at [640, 491] on button "call_end" at bounding box center [628, 486] width 32 height 32
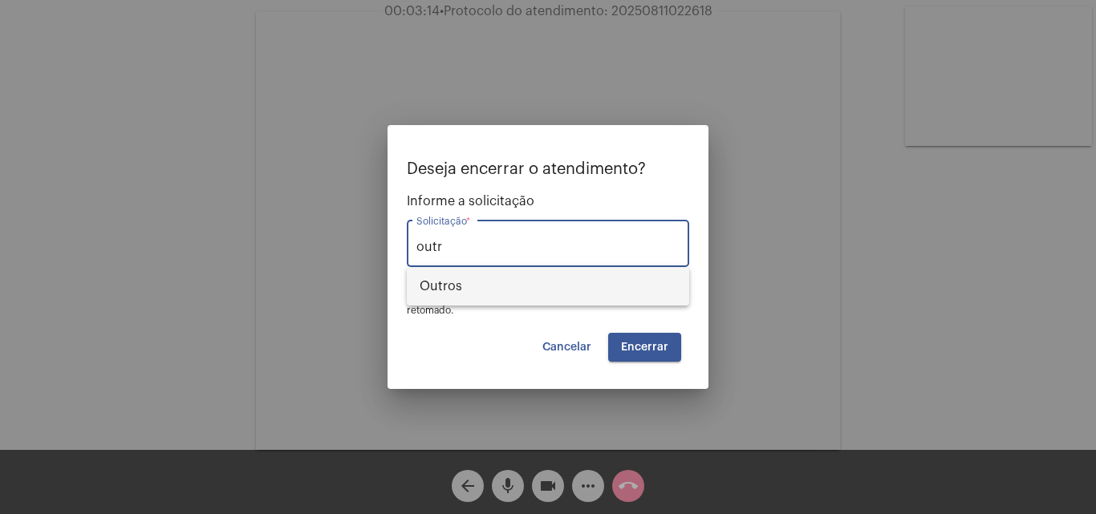
click at [528, 288] on span "Outros" at bounding box center [547, 286] width 257 height 38
type input "Outros"
click at [646, 349] on span "Encerrar" at bounding box center [644, 347] width 47 height 11
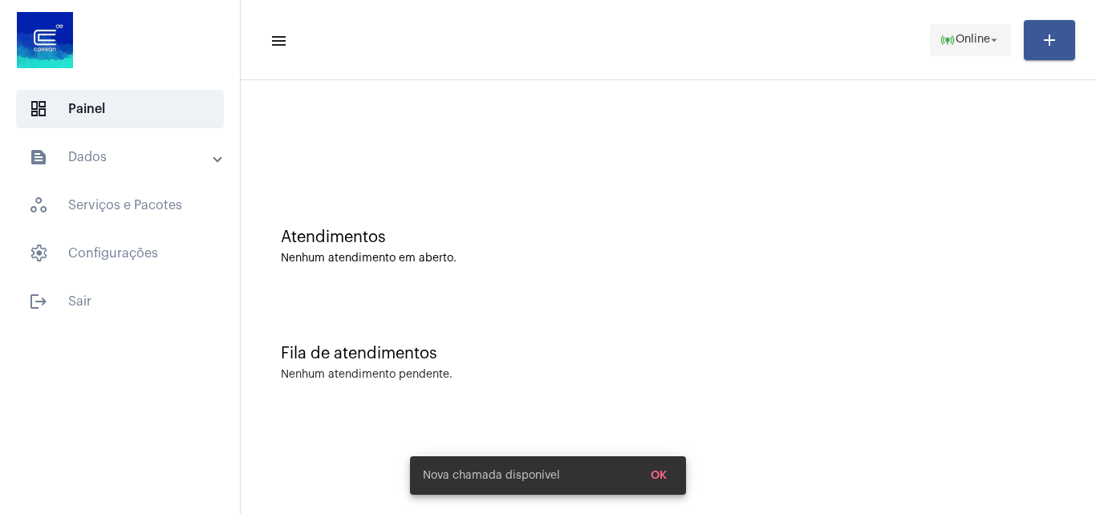
click at [975, 46] on span "online_prediction Online arrow_drop_down" at bounding box center [970, 39] width 62 height 29
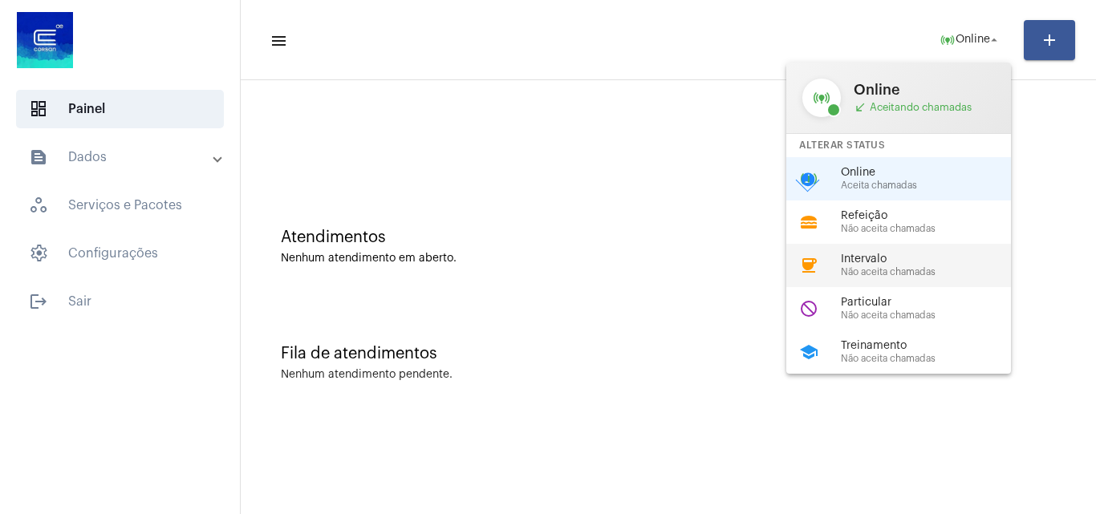
click at [917, 251] on div "coffee Intervalo Não aceita chamadas" at bounding box center [911, 265] width 250 height 43
